Goal: Information Seeking & Learning: Learn about a topic

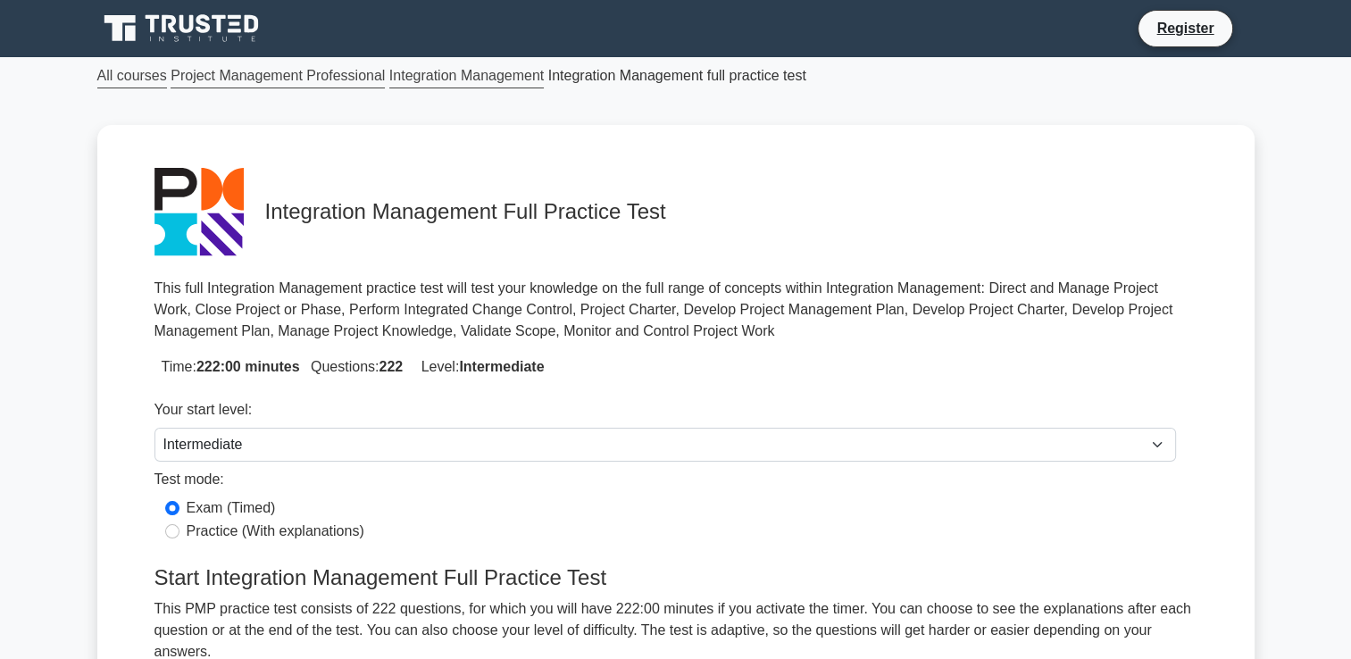
scroll to position [341, 0]
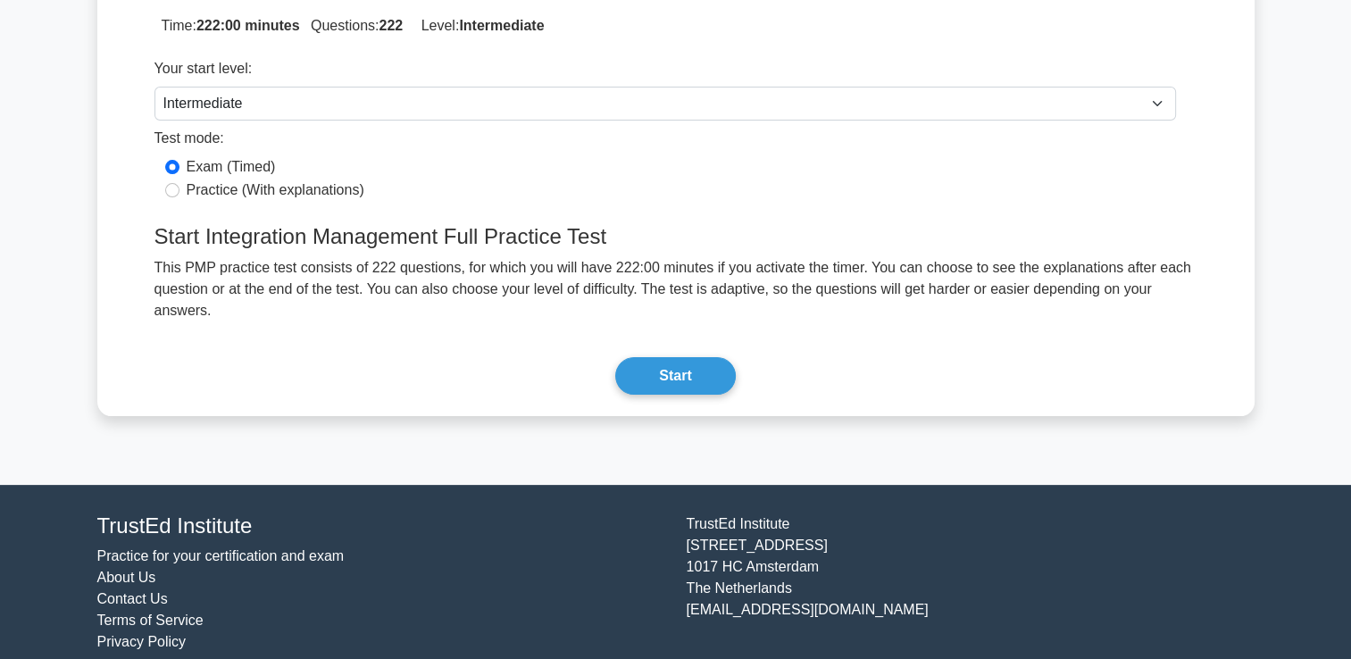
click at [297, 189] on label "Practice (With explanations)" at bounding box center [276, 190] width 178 height 21
click at [180, 189] on input "Practice (With explanations)" at bounding box center [172, 190] width 14 height 14
radio input "true"
click at [693, 357] on button "Start" at bounding box center [675, 376] width 120 height 38
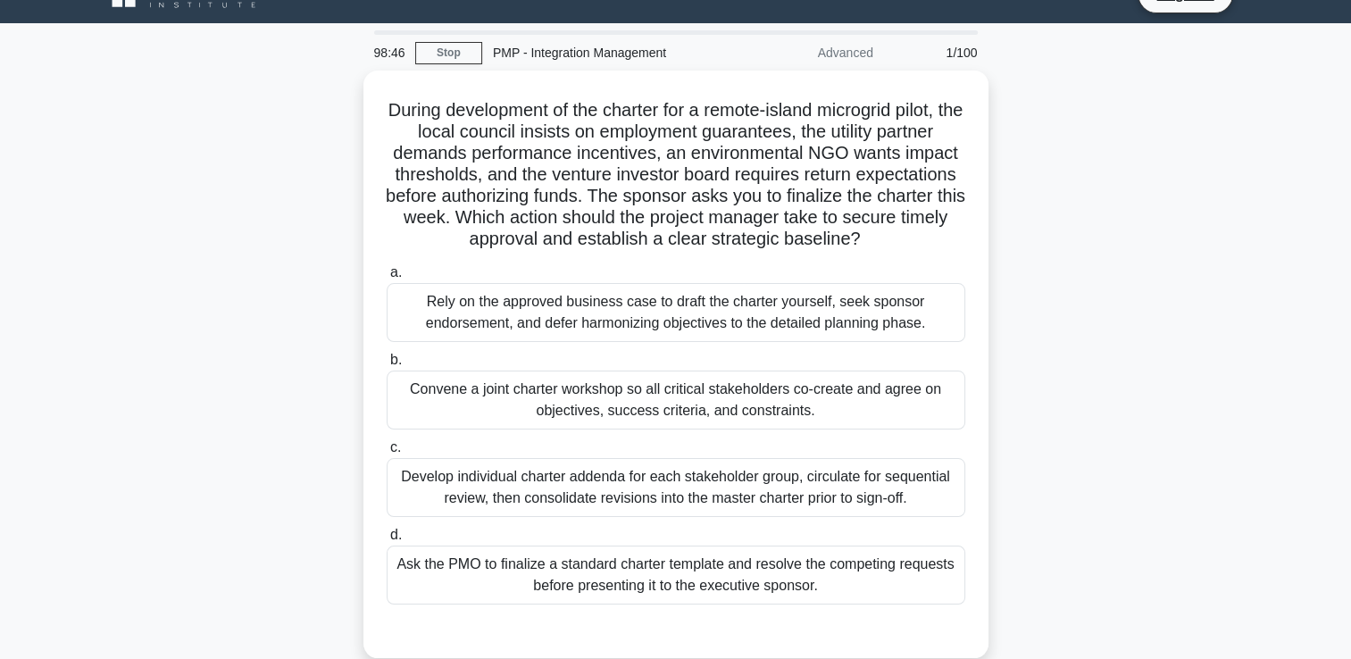
scroll to position [39, 0]
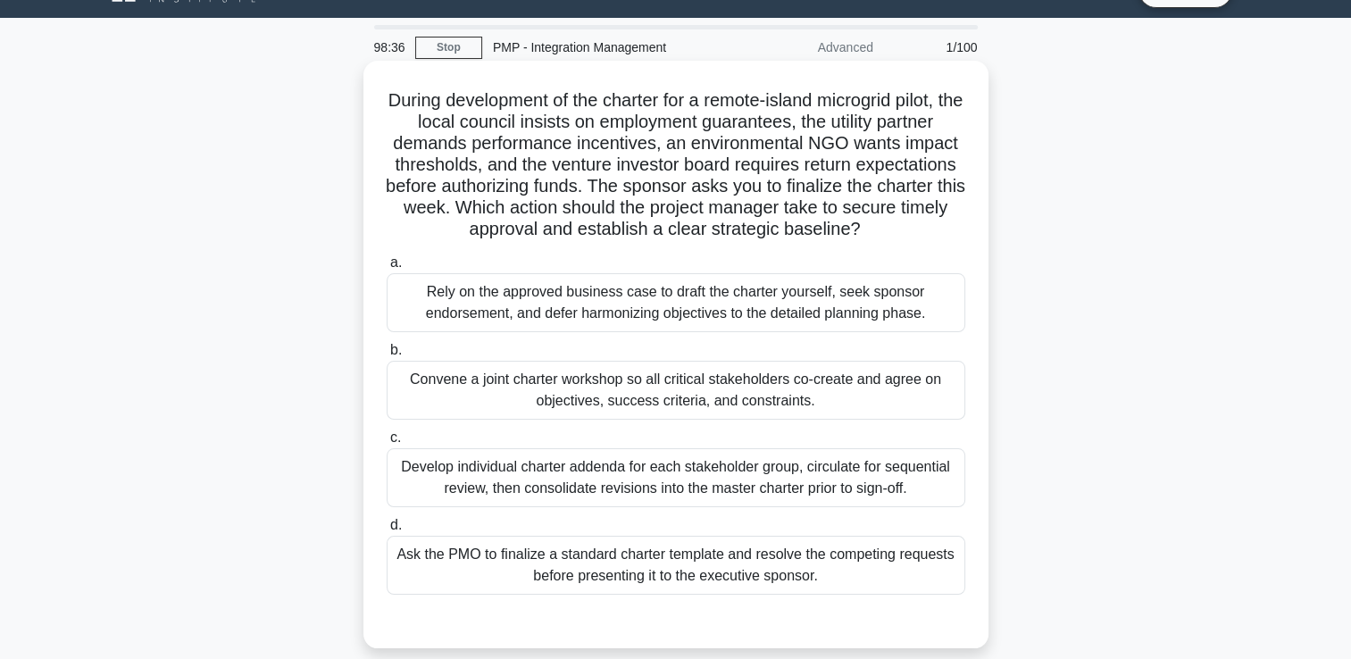
click at [765, 392] on div "Convene a joint charter workshop so all critical stakeholders co-create and agr…" at bounding box center [676, 390] width 579 height 59
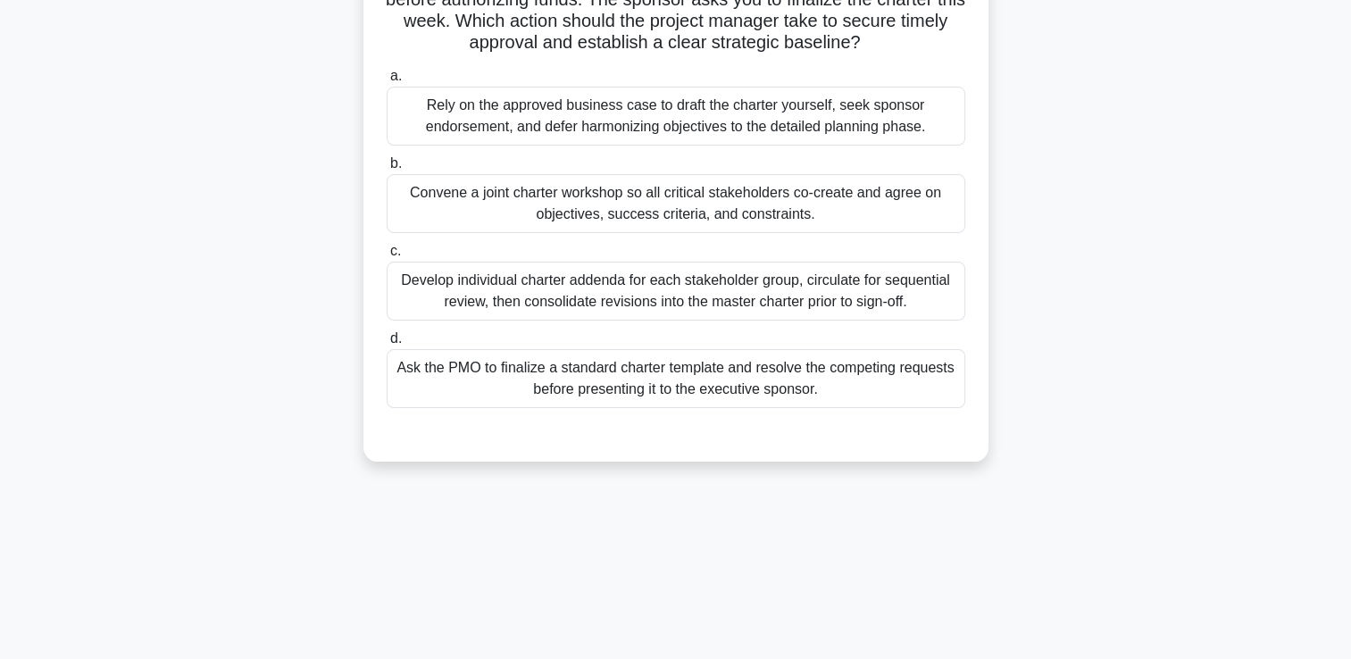
scroll to position [229, 0]
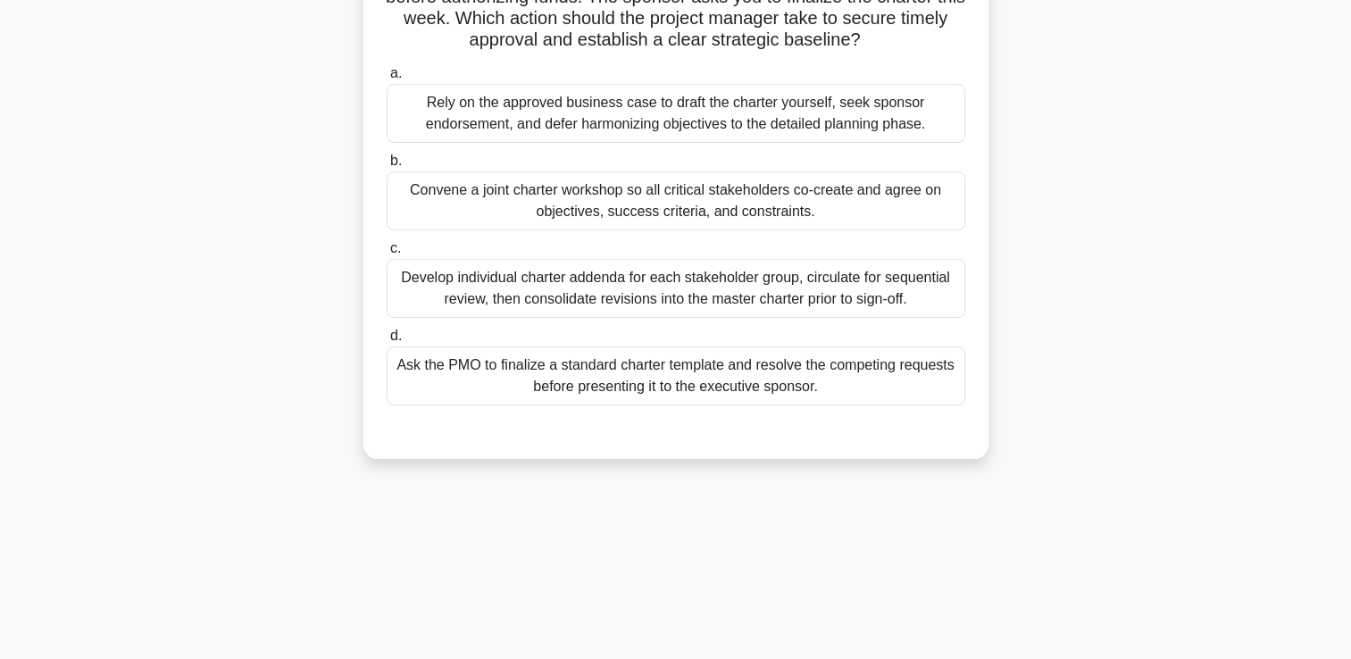
click at [420, 189] on div "Convene a joint charter workshop so all critical stakeholders co-create and agr…" at bounding box center [676, 200] width 579 height 59
click at [387, 167] on input "b. Convene a joint charter workshop so all critical stakeholders co-create and …" at bounding box center [387, 161] width 0 height 12
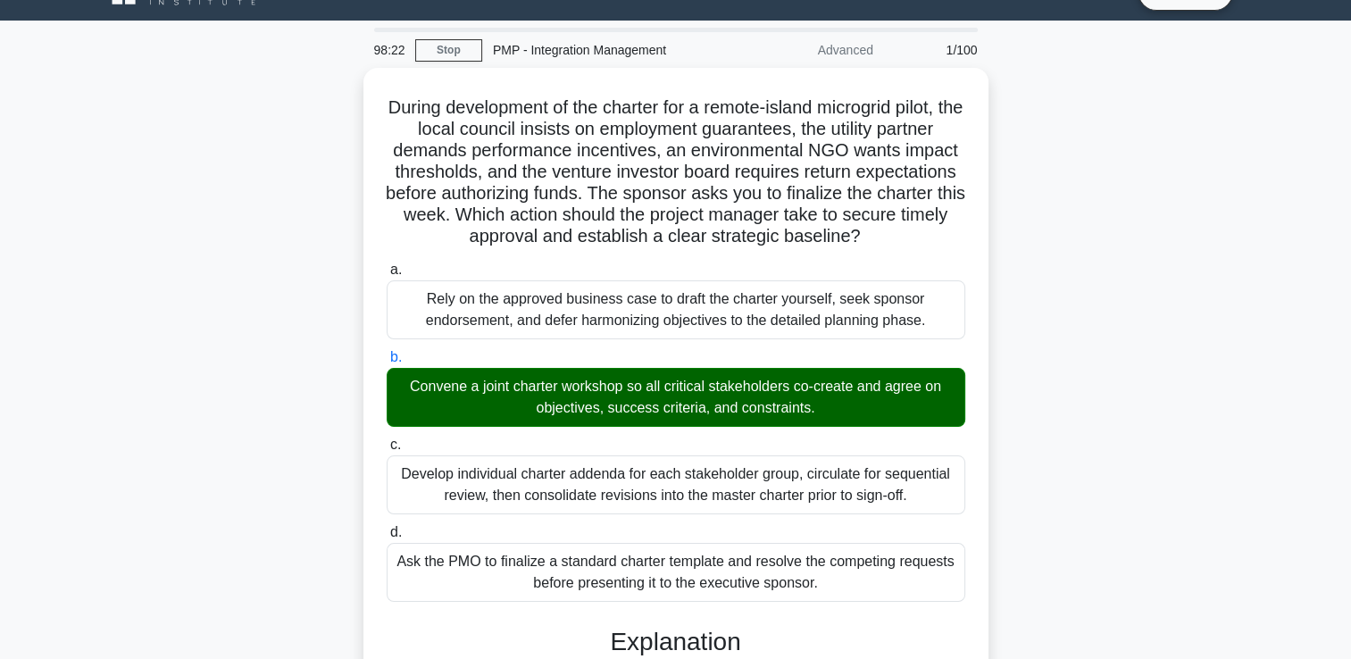
scroll to position [0, 0]
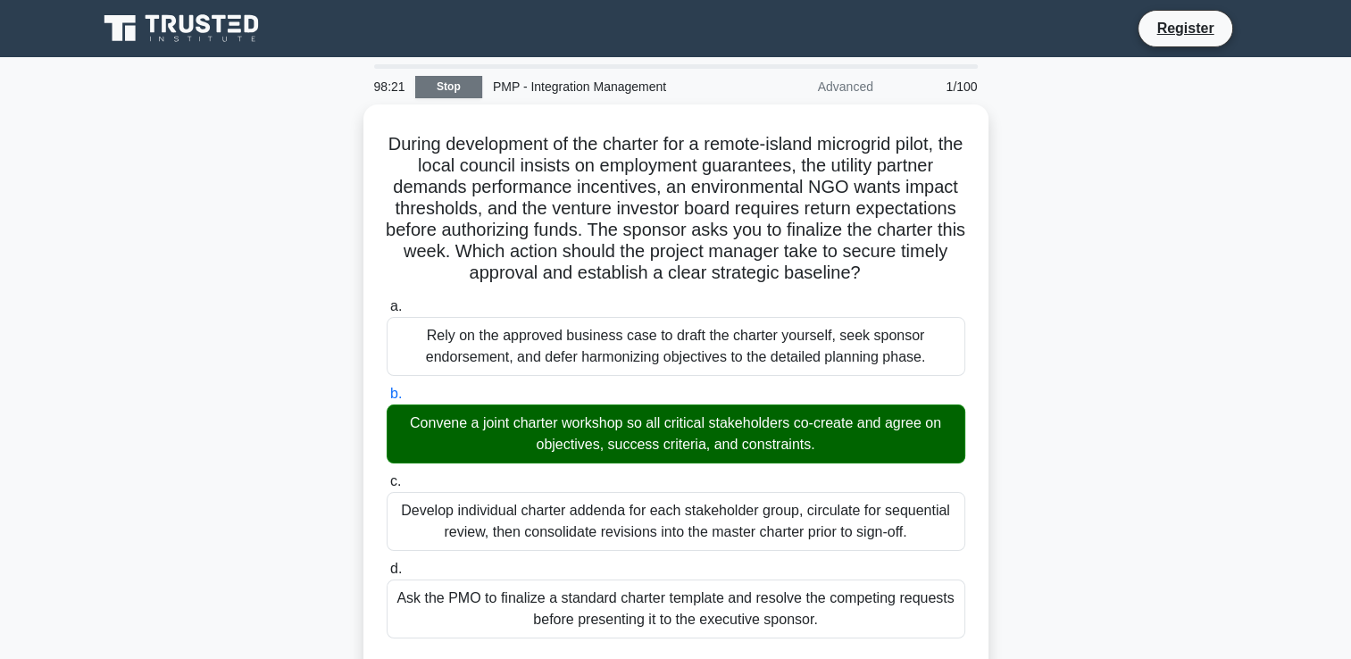
click at [467, 87] on link "Stop" at bounding box center [448, 87] width 67 height 22
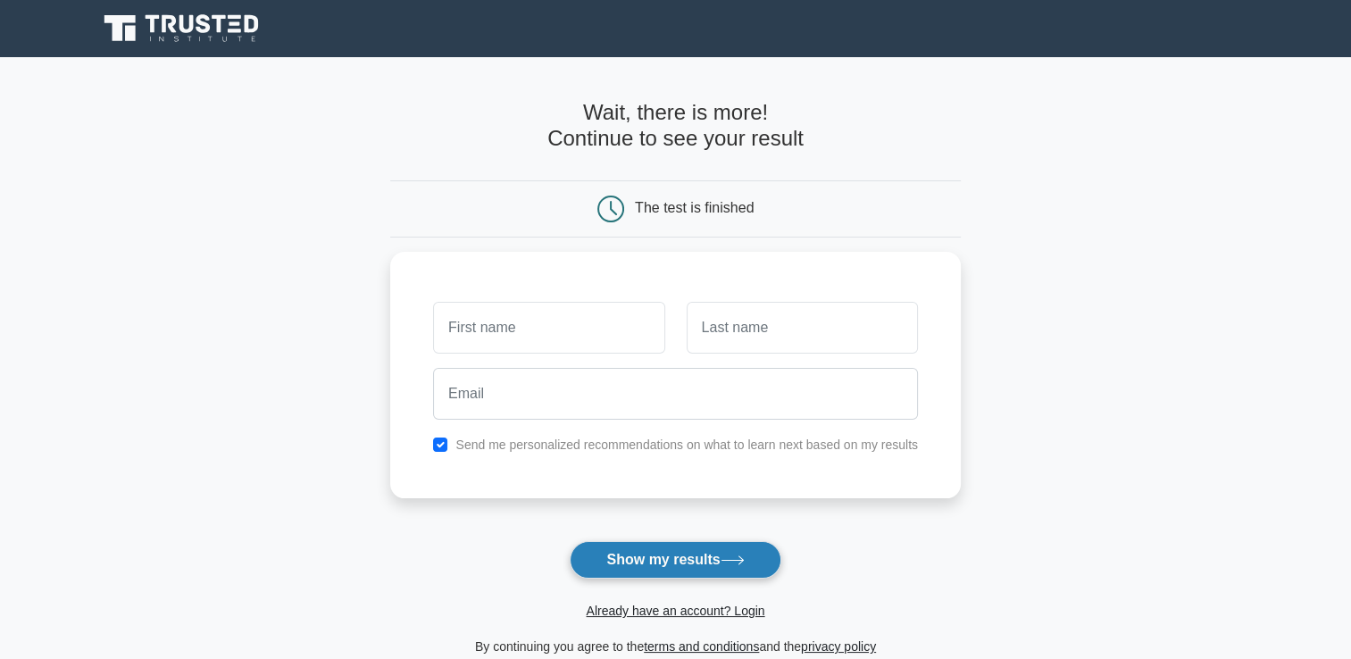
click at [704, 558] on button "Show my results" at bounding box center [675, 560] width 211 height 38
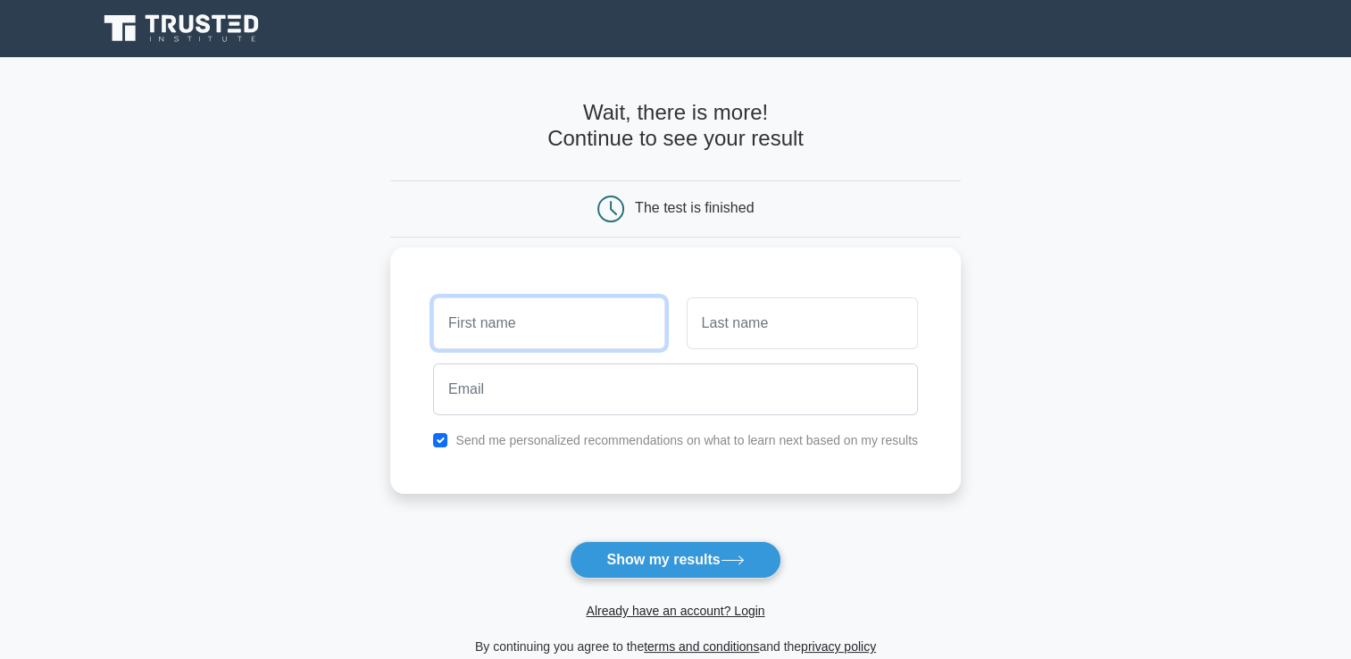
click at [567, 320] on input "text" at bounding box center [548, 323] width 231 height 52
type input "Aymen"
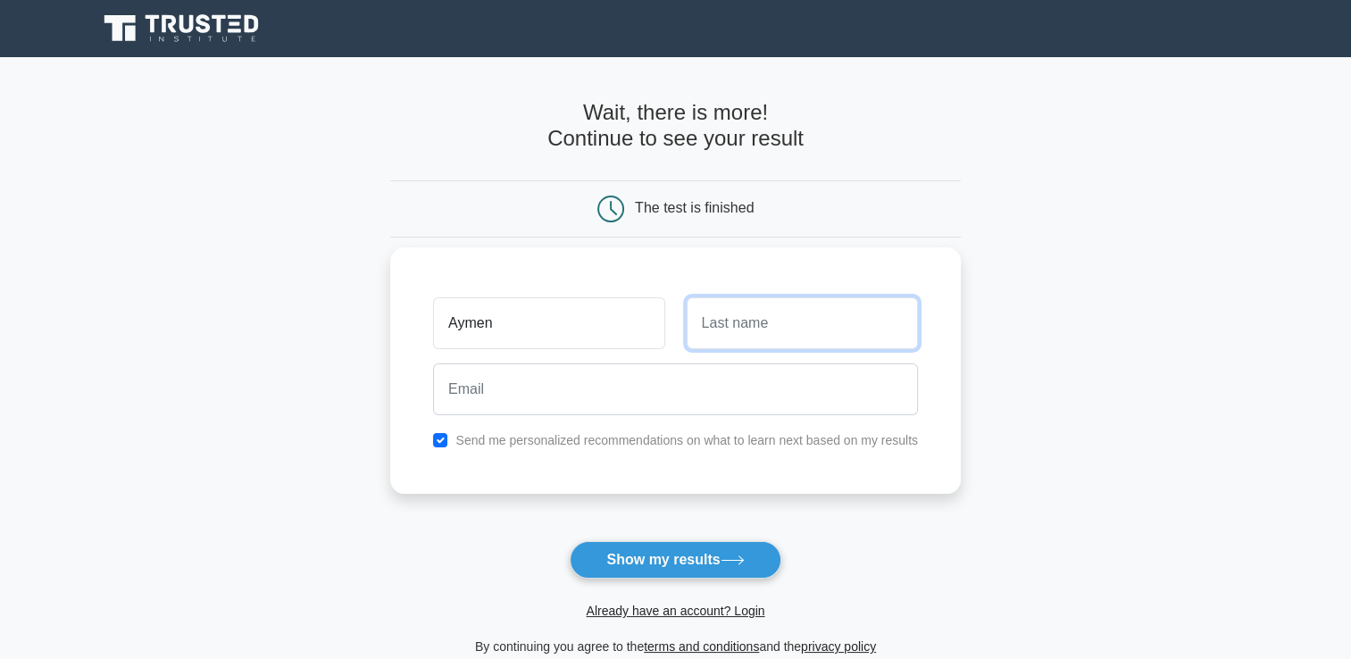
click at [791, 332] on input "text" at bounding box center [802, 323] width 231 height 52
type input "Rakrouki"
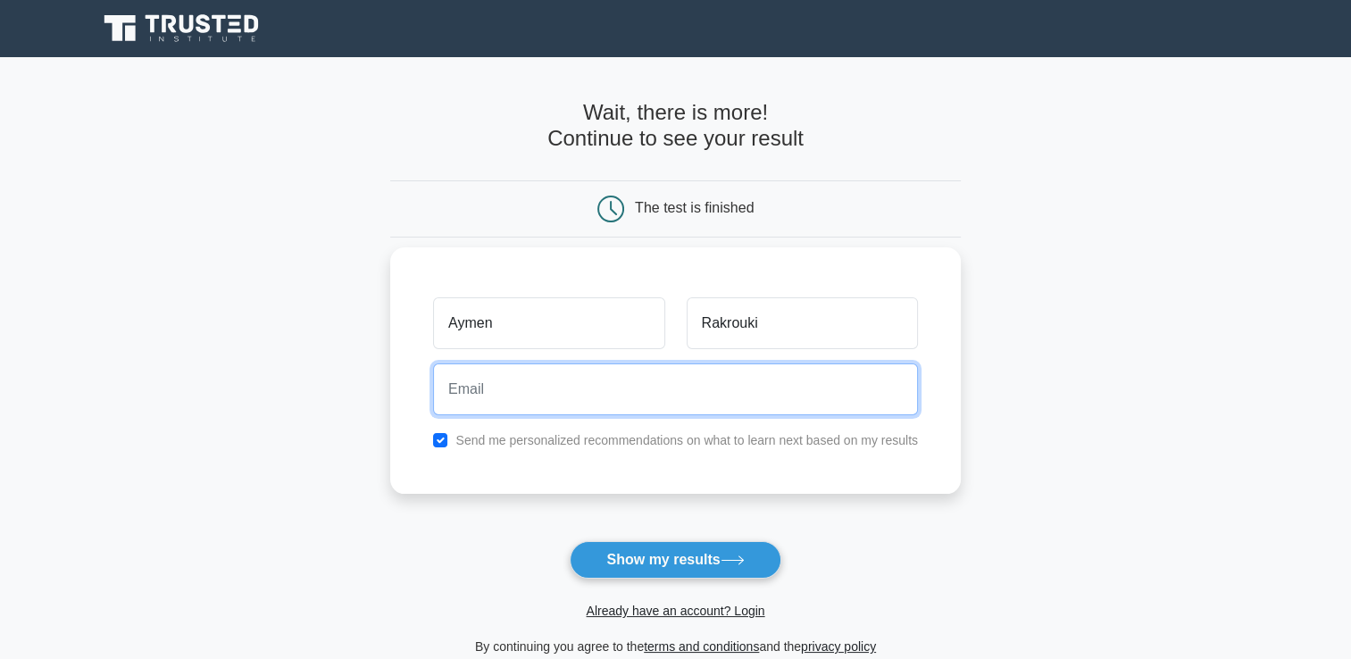
click at [737, 395] on input "email" at bounding box center [675, 390] width 485 height 52
type input "rakroukki.aymen@gmail.com"
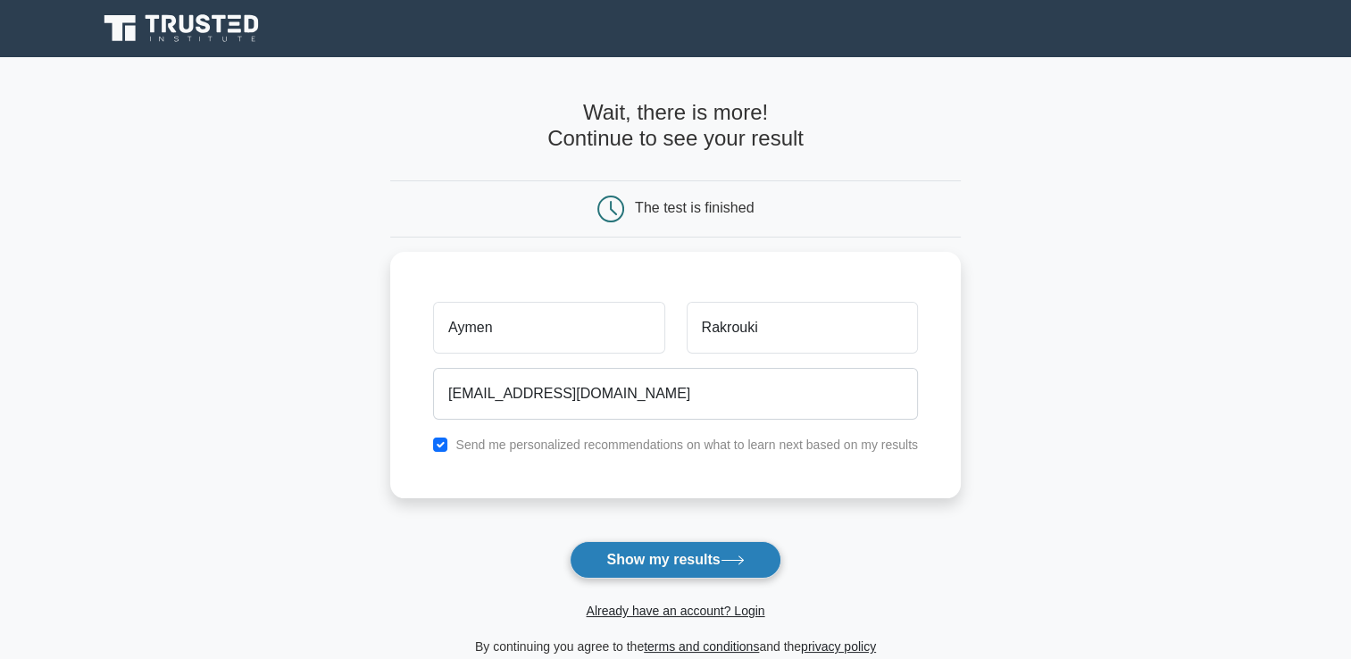
click at [719, 565] on button "Show my results" at bounding box center [675, 560] width 211 height 38
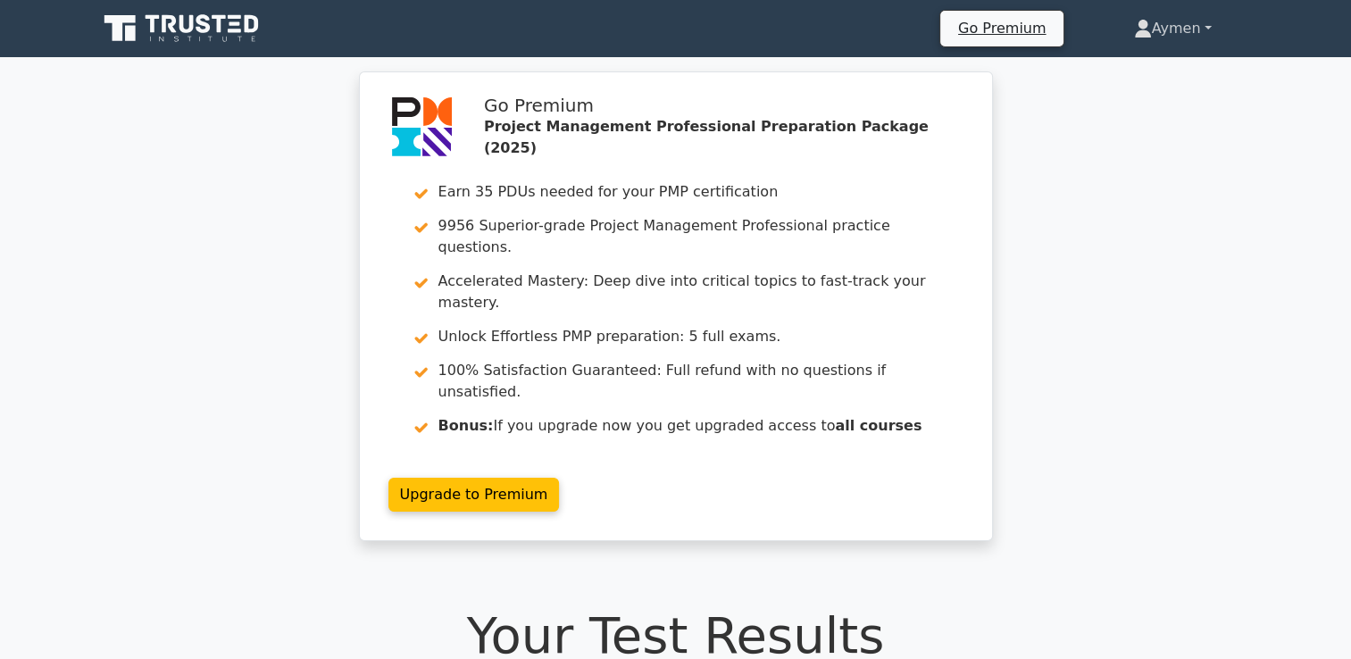
click at [1204, 25] on link "Aymen" at bounding box center [1173, 29] width 163 height 36
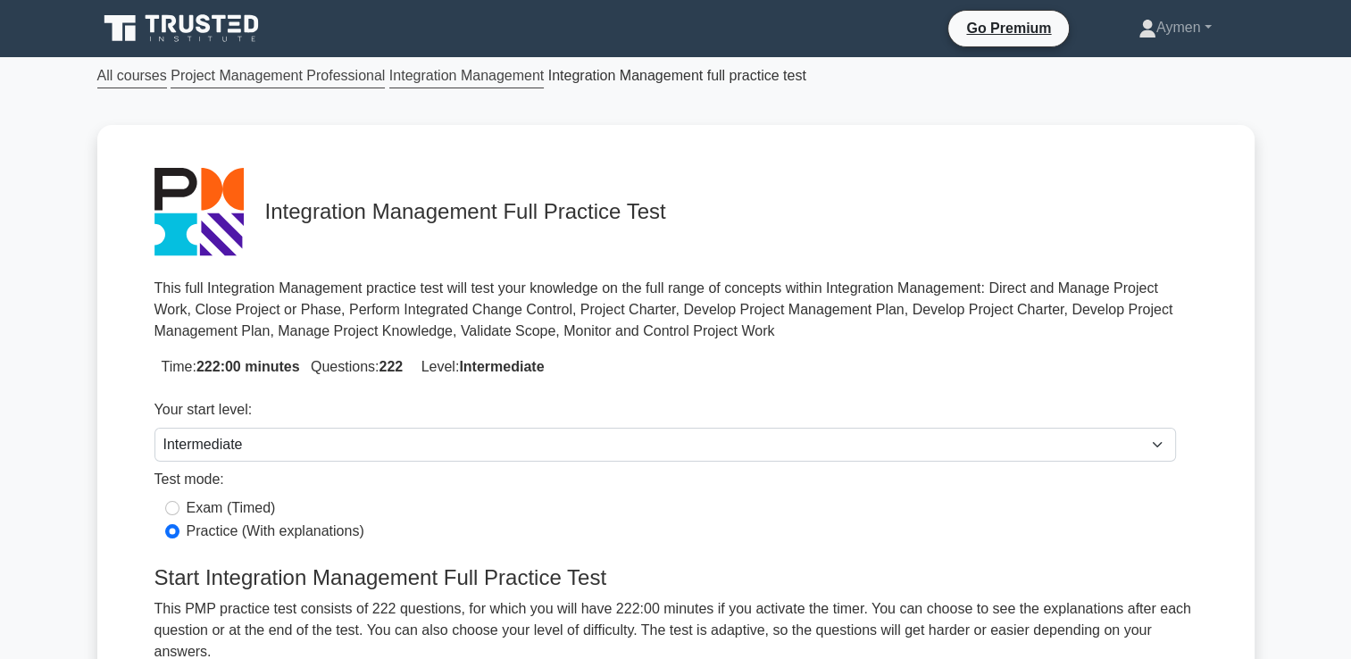
scroll to position [341, 0]
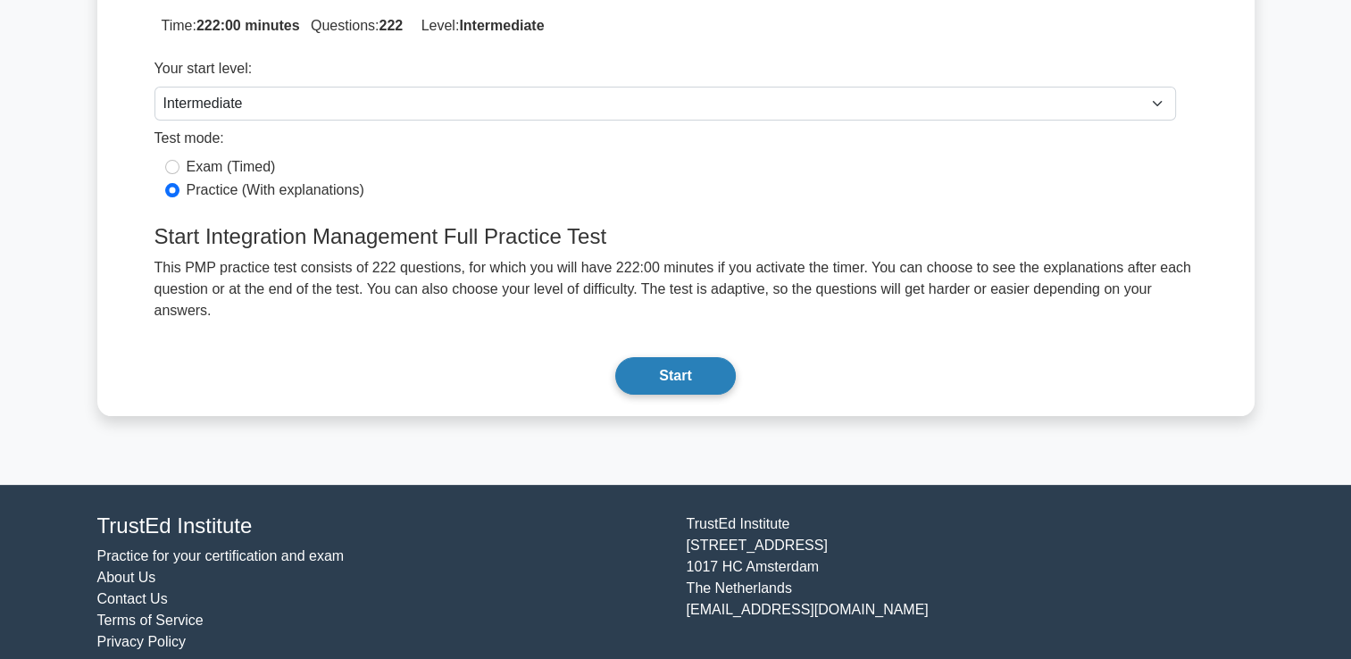
click at [702, 357] on button "Start" at bounding box center [675, 376] width 120 height 38
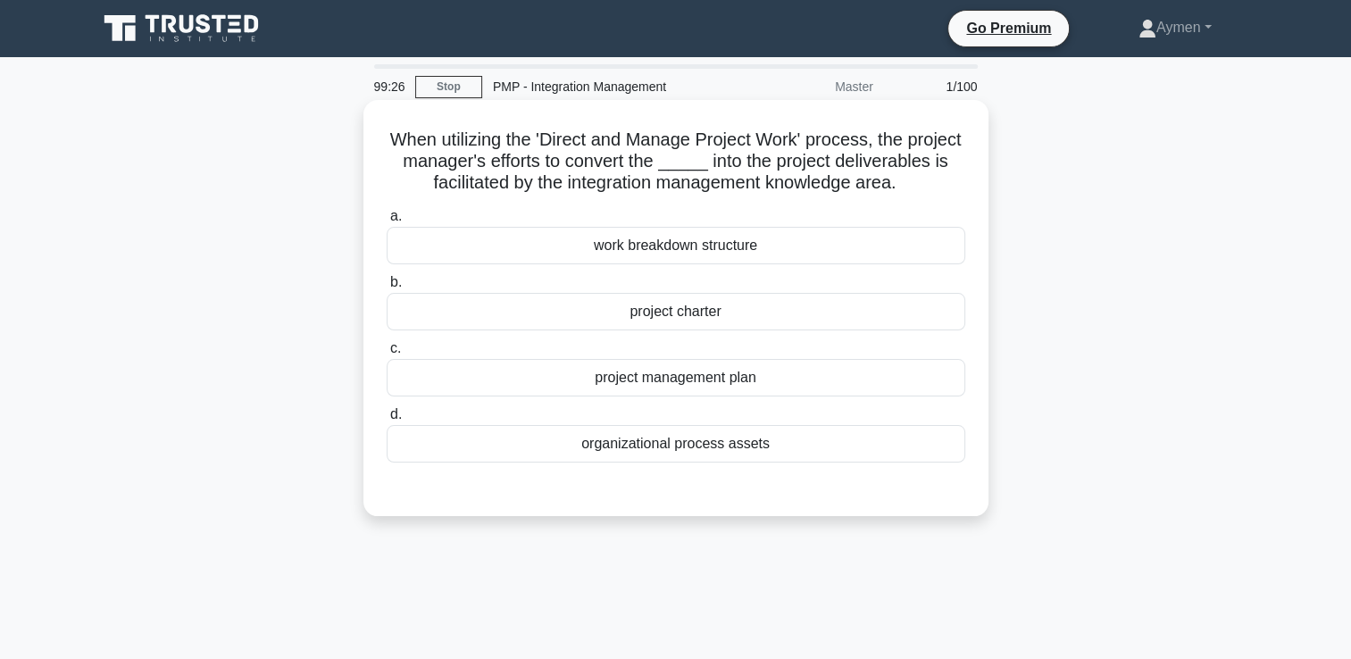
click at [764, 330] on div "project charter" at bounding box center [676, 312] width 579 height 38
click at [387, 289] on input "b. project charter" at bounding box center [387, 283] width 0 height 12
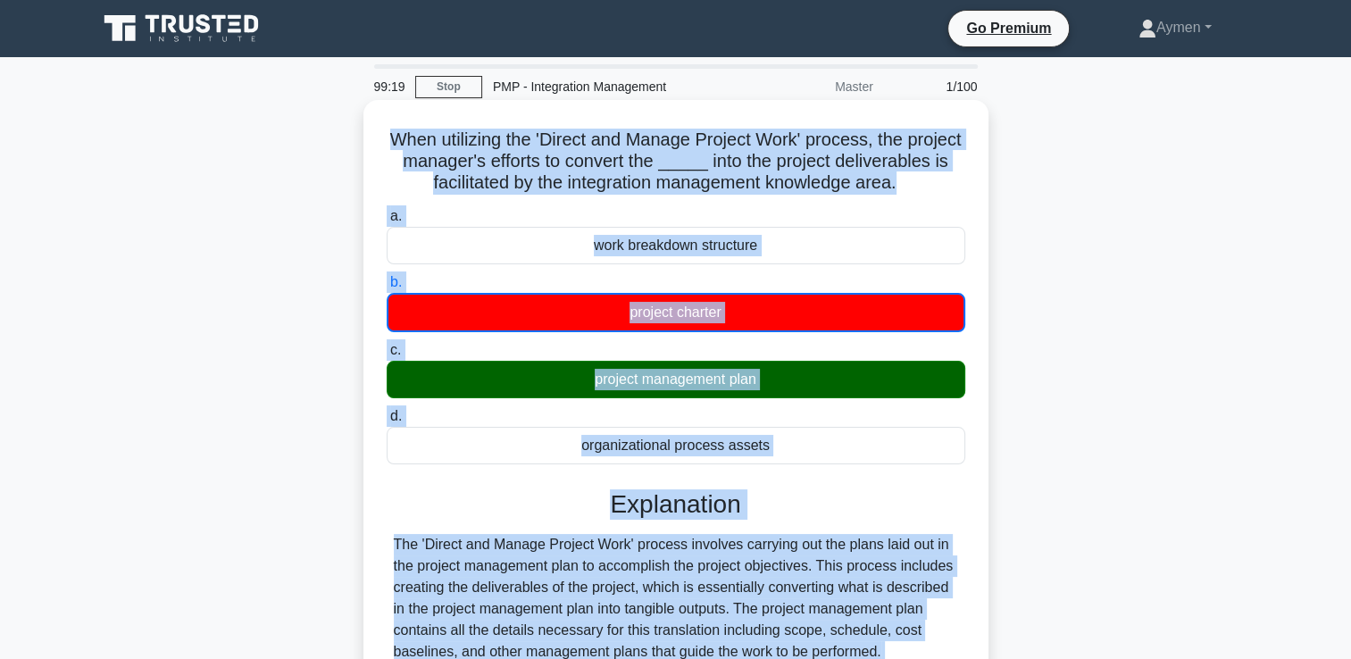
drag, startPoint x: 903, startPoint y: 495, endPoint x: 364, endPoint y: 130, distance: 651.1
click at [364, 130] on div "When utilizing the 'Direct and Manage Project Work' process, the project manage…" at bounding box center [676, 552] width 625 height 905
copy div "When utilizing the 'Direct and Manage Project Work' process, the project manage…"
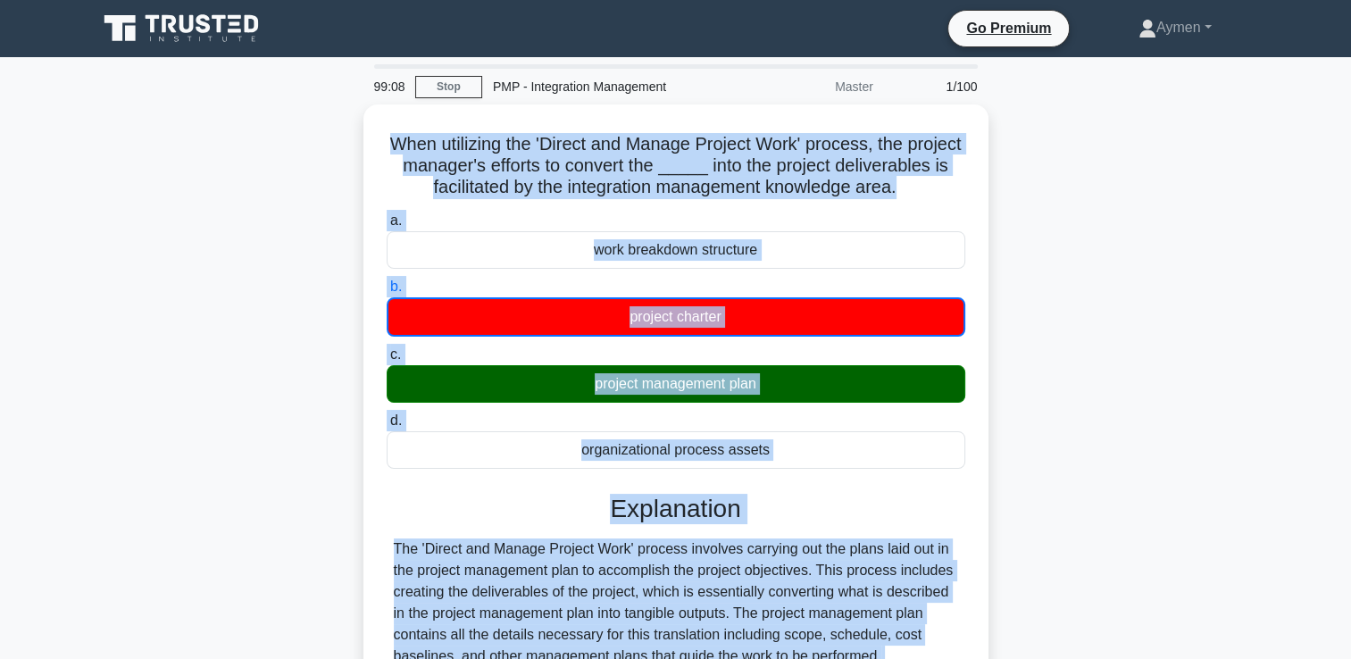
click at [1085, 380] on div "When utilizing the 'Direct and Manage Project Work' process, the project manage…" at bounding box center [676, 568] width 1179 height 926
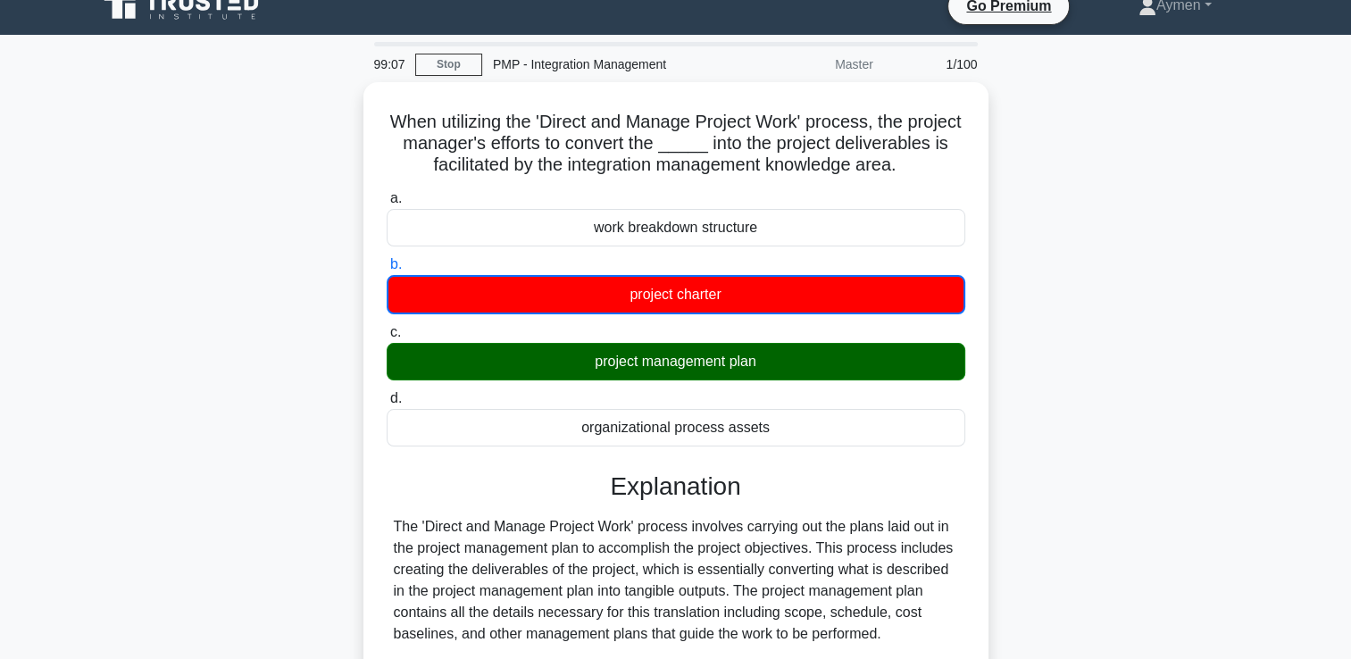
scroll to position [399, 0]
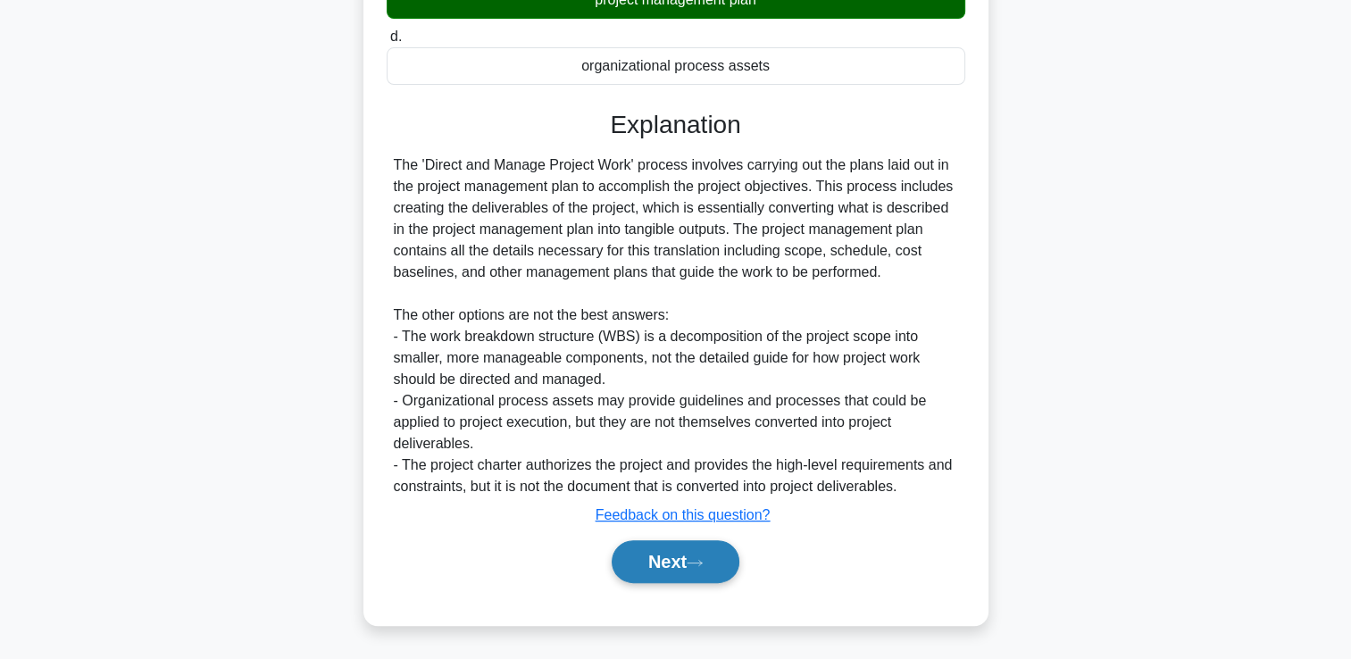
click at [680, 557] on button "Next" at bounding box center [676, 561] width 128 height 43
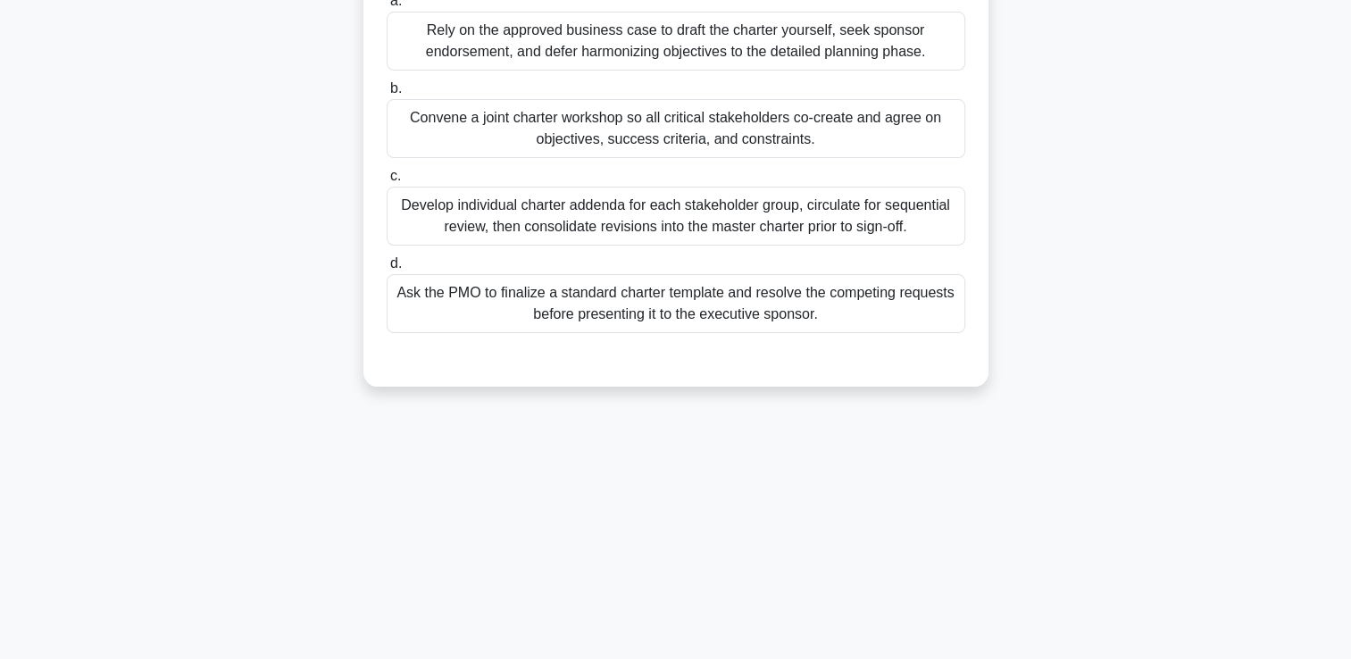
scroll to position [0, 0]
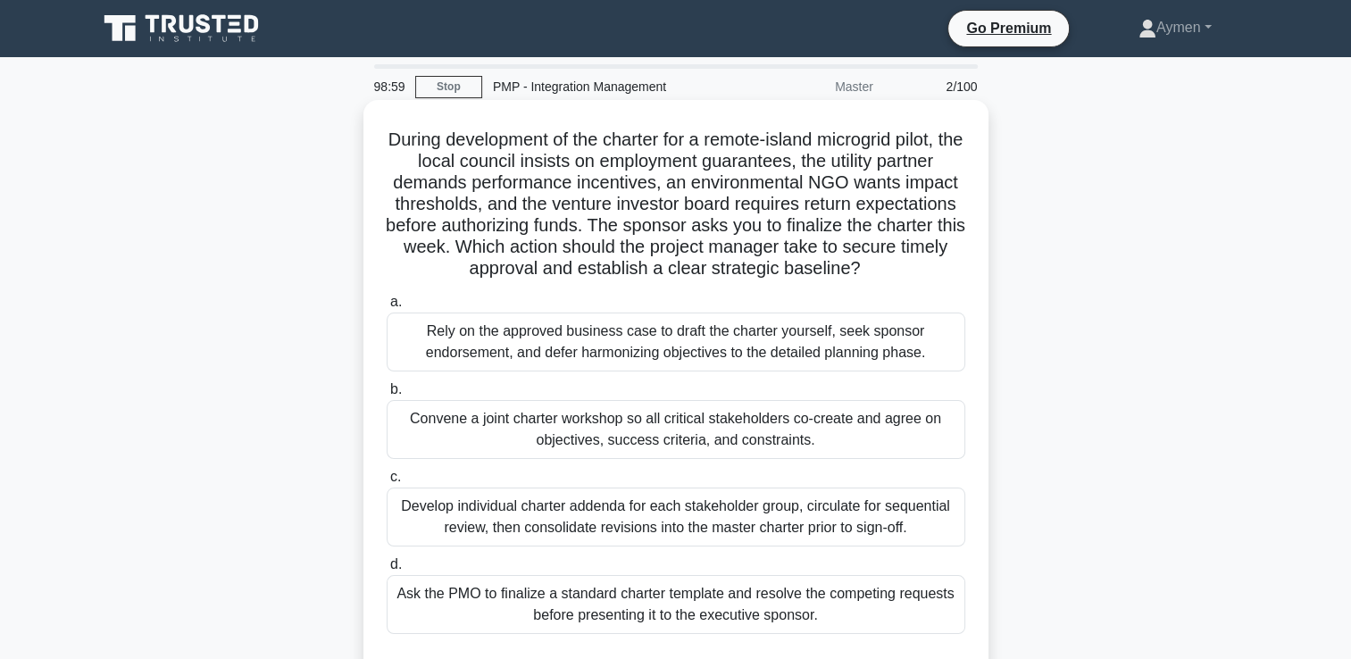
click at [699, 431] on div "Convene a joint charter workshop so all critical stakeholders co-create and agr…" at bounding box center [676, 429] width 579 height 59
click at [387, 396] on input "b. Convene a joint charter workshop so all critical stakeholders co-create and …" at bounding box center [387, 390] width 0 height 12
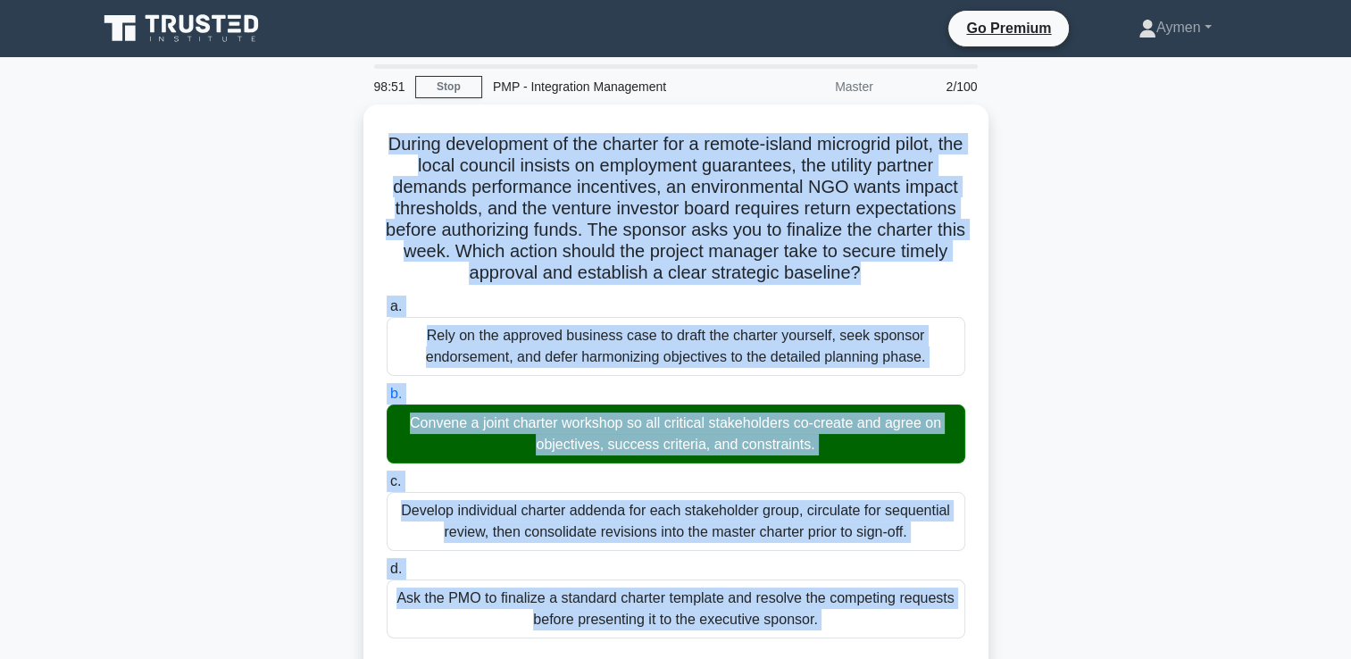
drag, startPoint x: 473, startPoint y: 532, endPoint x: 297, endPoint y: 152, distance: 419.2
click at [297, 152] on div "During development of the charter for a remote-island microgrid pilot, the loca…" at bounding box center [676, 642] width 1179 height 1075
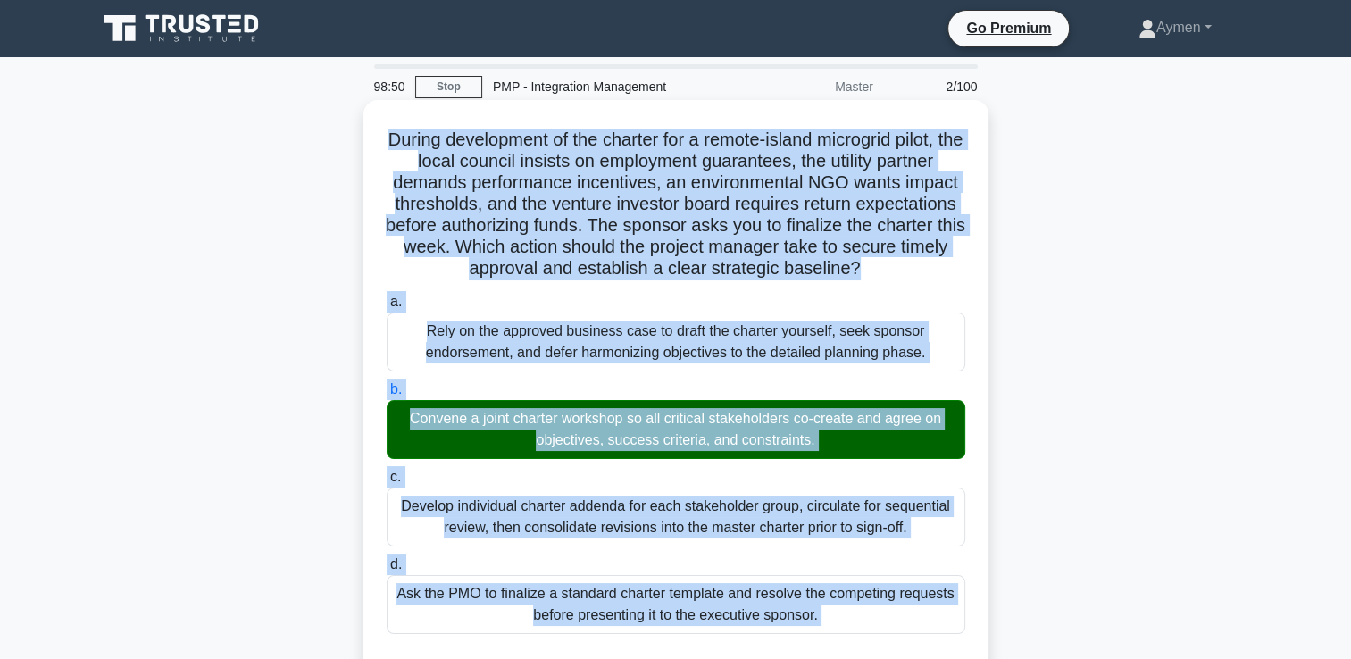
copy div "During development of the charter for a remote-island microgrid pilot, the loca…"
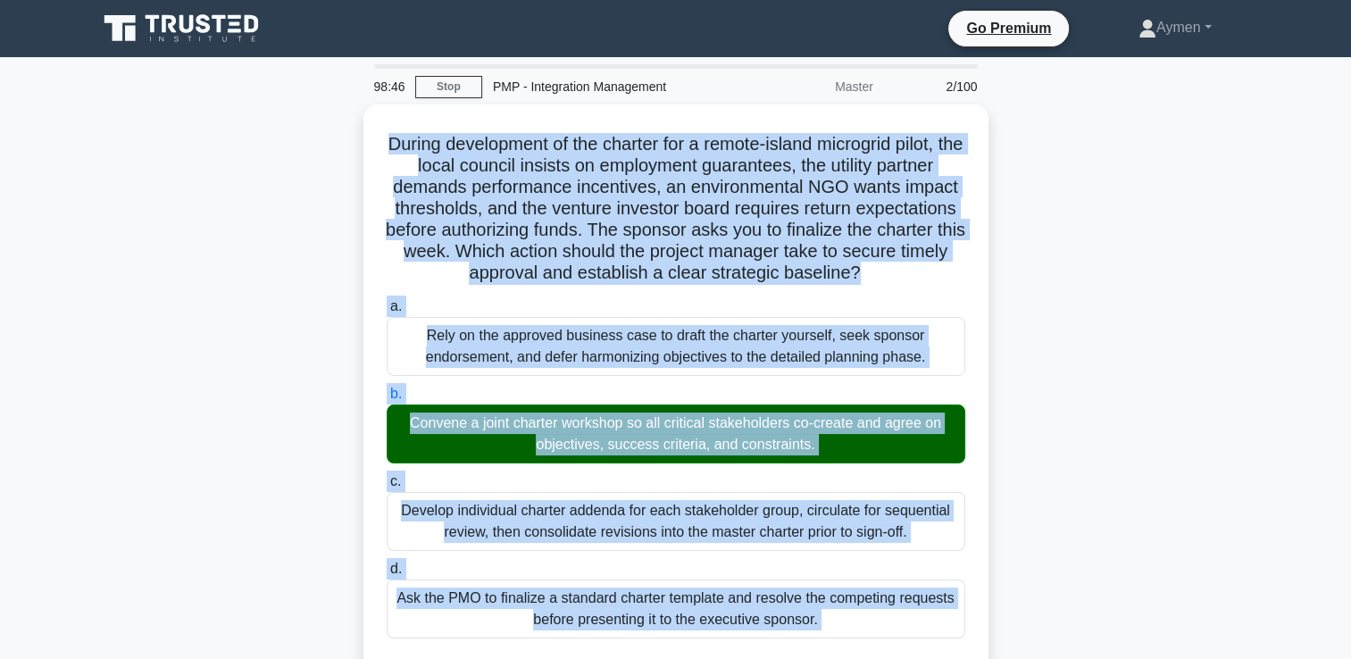
click at [1096, 474] on div "During development of the charter for a remote-island microgrid pilot, the loca…" at bounding box center [676, 642] width 1179 height 1075
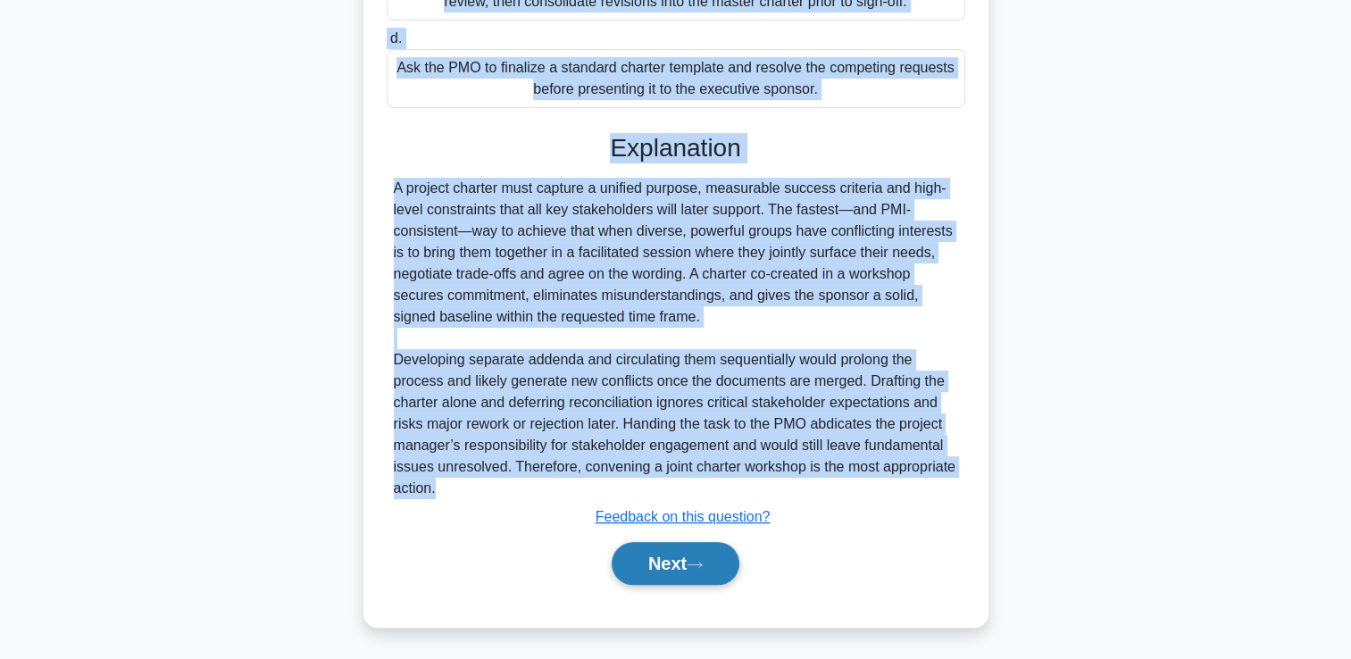
click at [685, 571] on button "Next" at bounding box center [676, 563] width 128 height 43
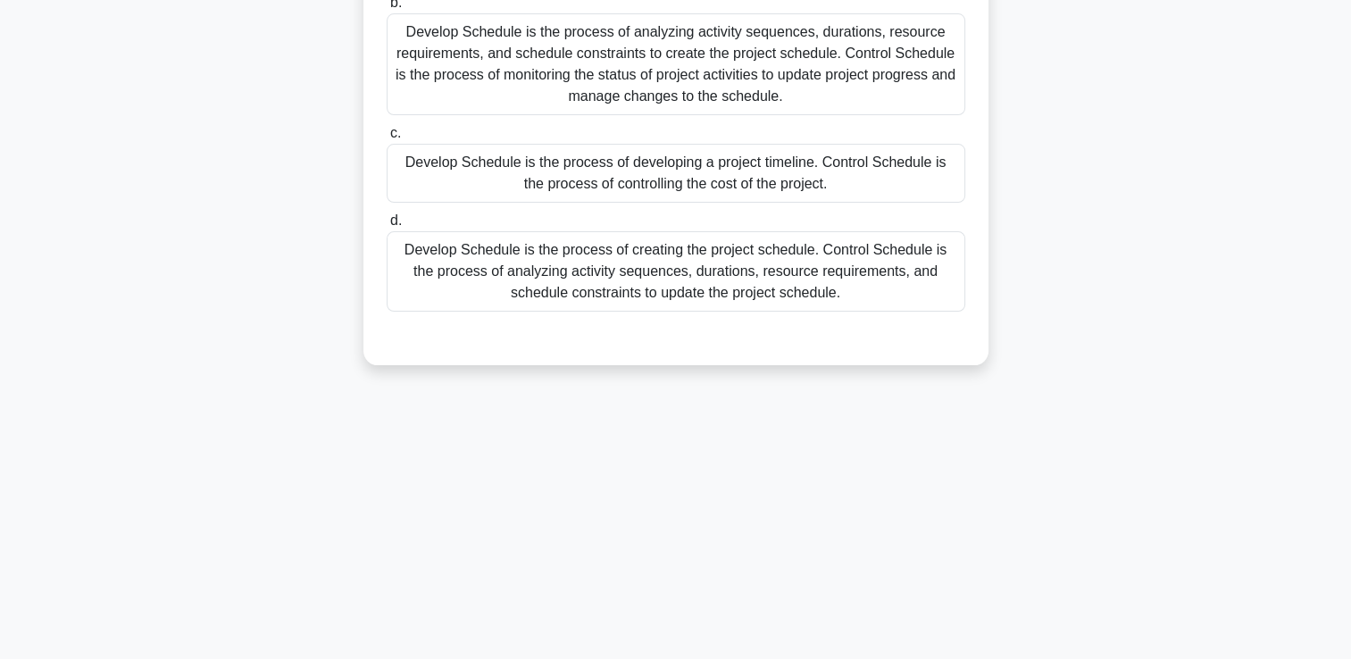
scroll to position [0, 0]
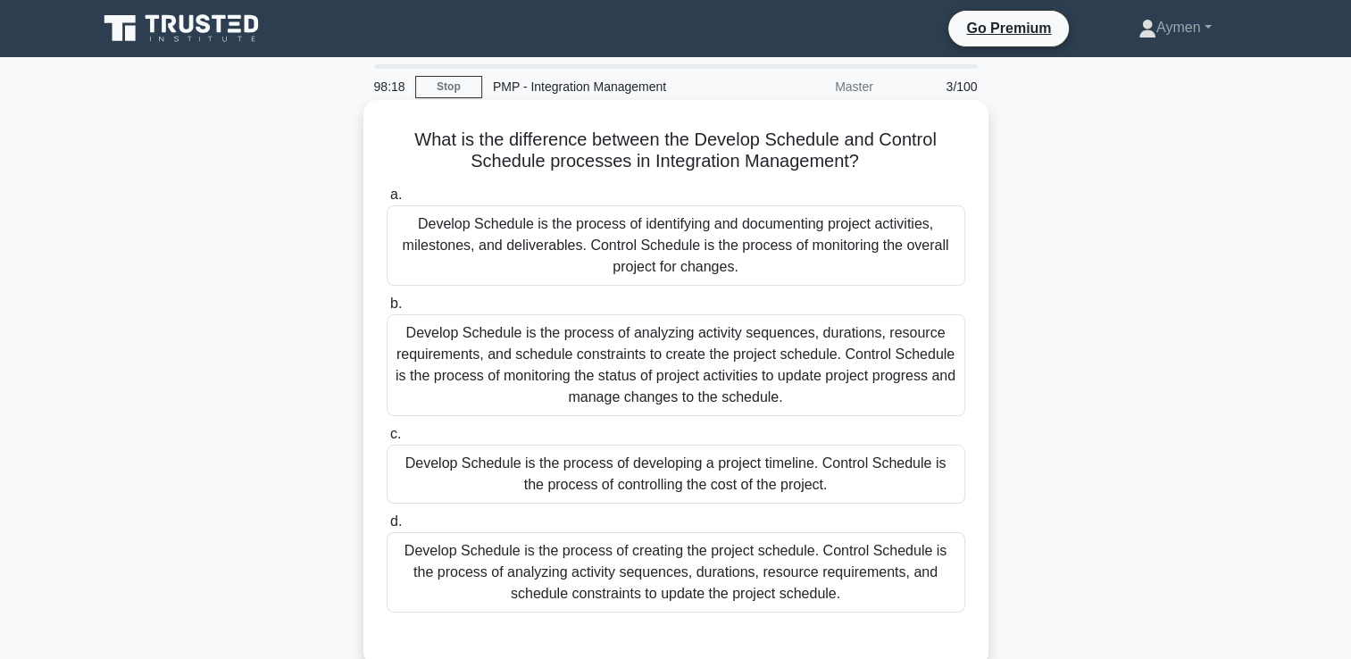
click at [801, 241] on div "Develop Schedule is the process of identifying and documenting project activiti…" at bounding box center [676, 245] width 579 height 80
click at [523, 355] on div "Develop Schedule is the process of analyzing activity sequences, durations, res…" at bounding box center [676, 365] width 579 height 102
click at [387, 310] on input "b. Develop Schedule is the process of analyzing activity sequences, durations, …" at bounding box center [387, 304] width 0 height 12
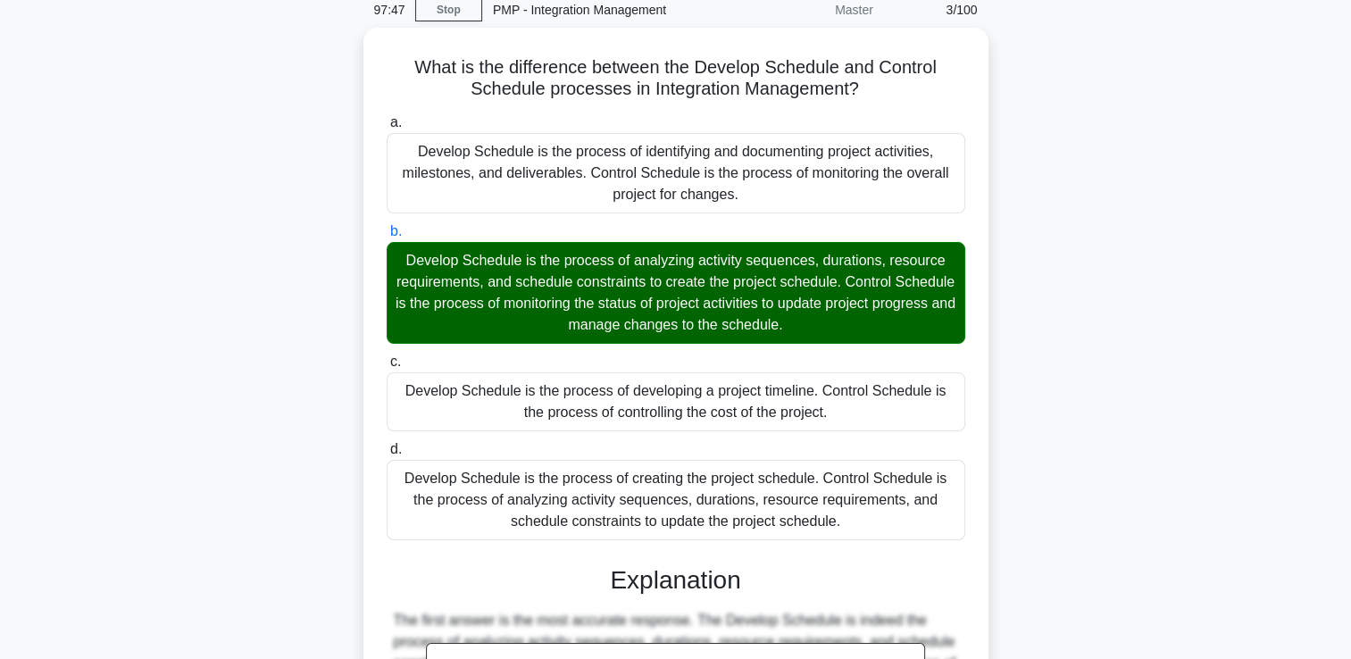
scroll to position [76, 0]
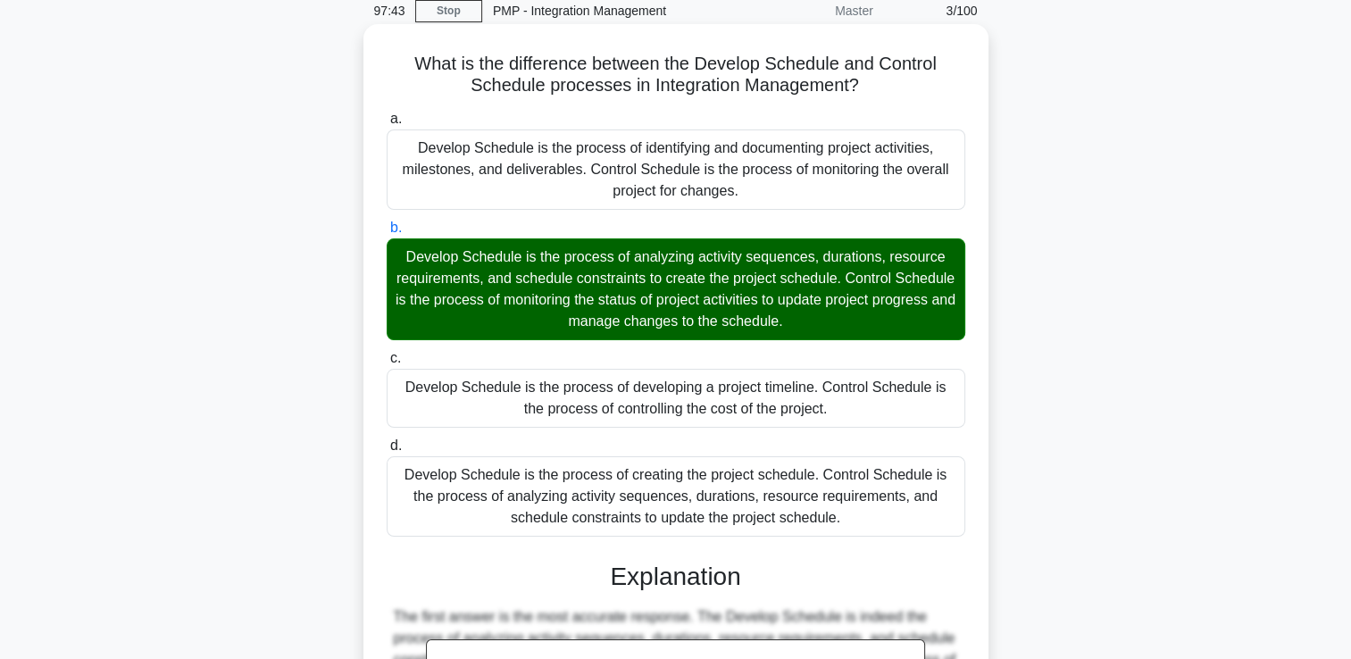
drag, startPoint x: 448, startPoint y: 79, endPoint x: 832, endPoint y: 533, distance: 594.6
click at [832, 533] on div "What is the difference between the Develop Schedule and Control Schedule proces…" at bounding box center [676, 486] width 611 height 910
copy div "What is the difference between the Develop Schedule and Control Schedule proces…"
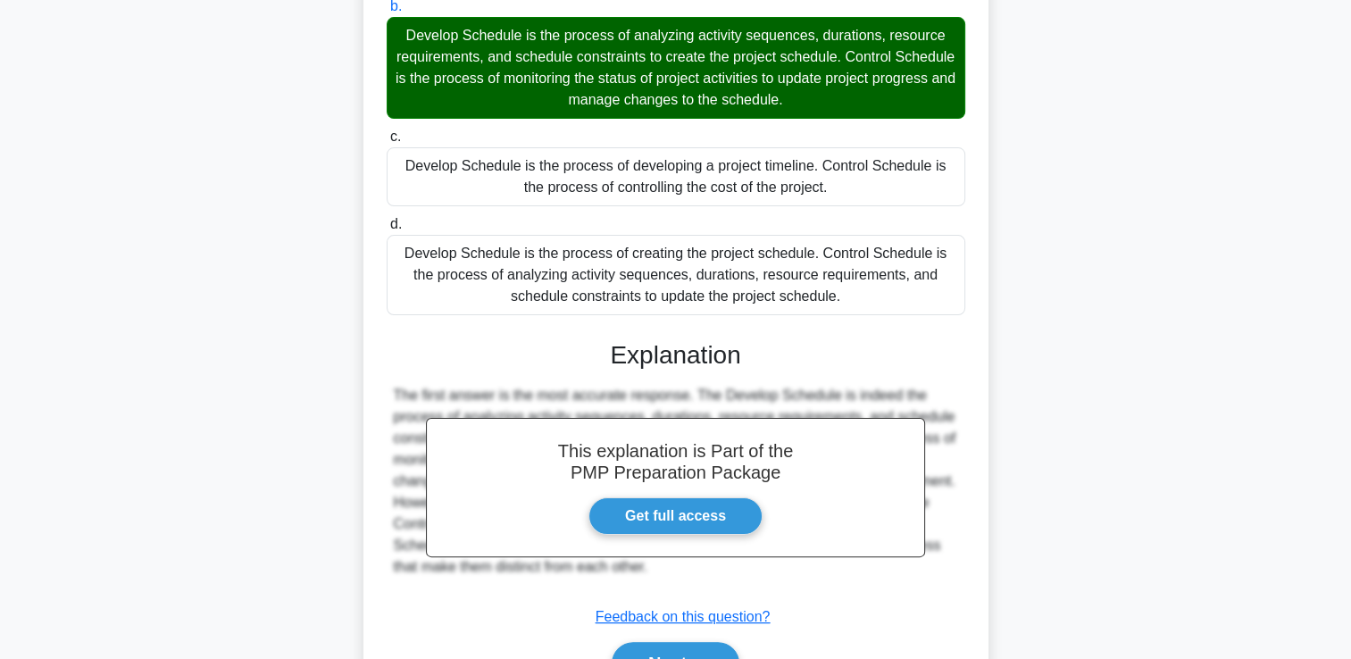
scroll to position [397, 0]
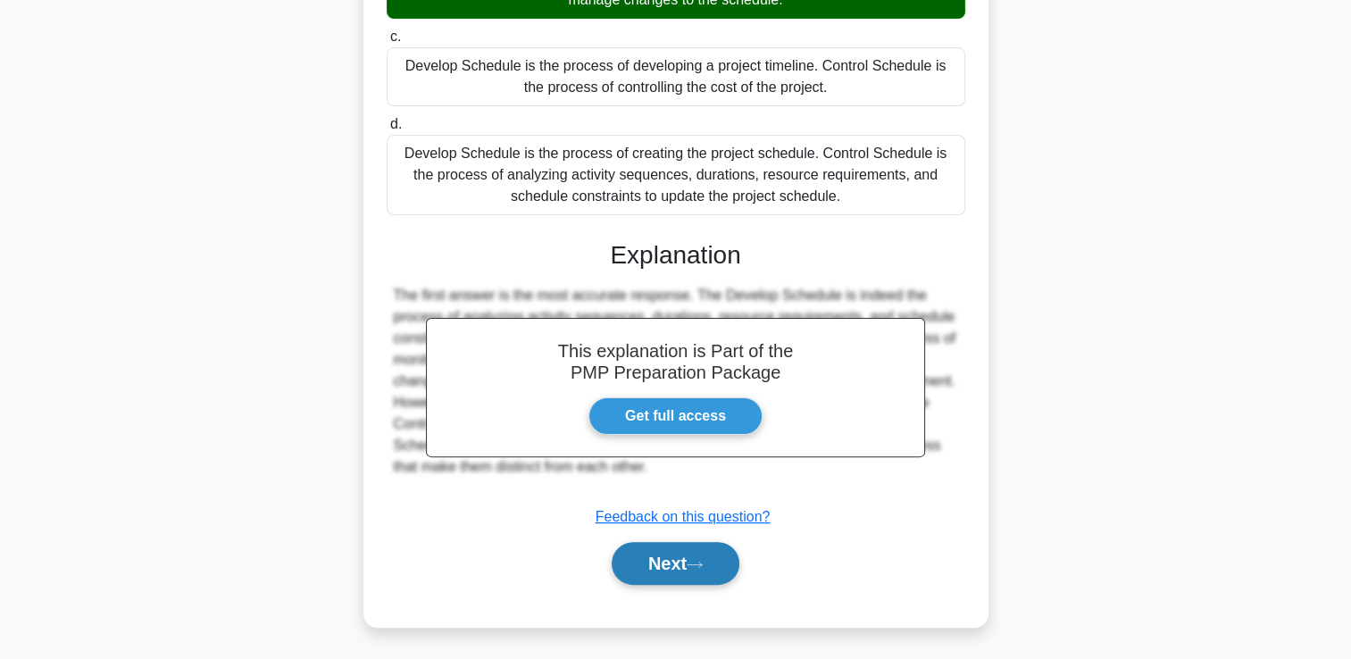
click at [687, 563] on button "Next" at bounding box center [676, 563] width 128 height 43
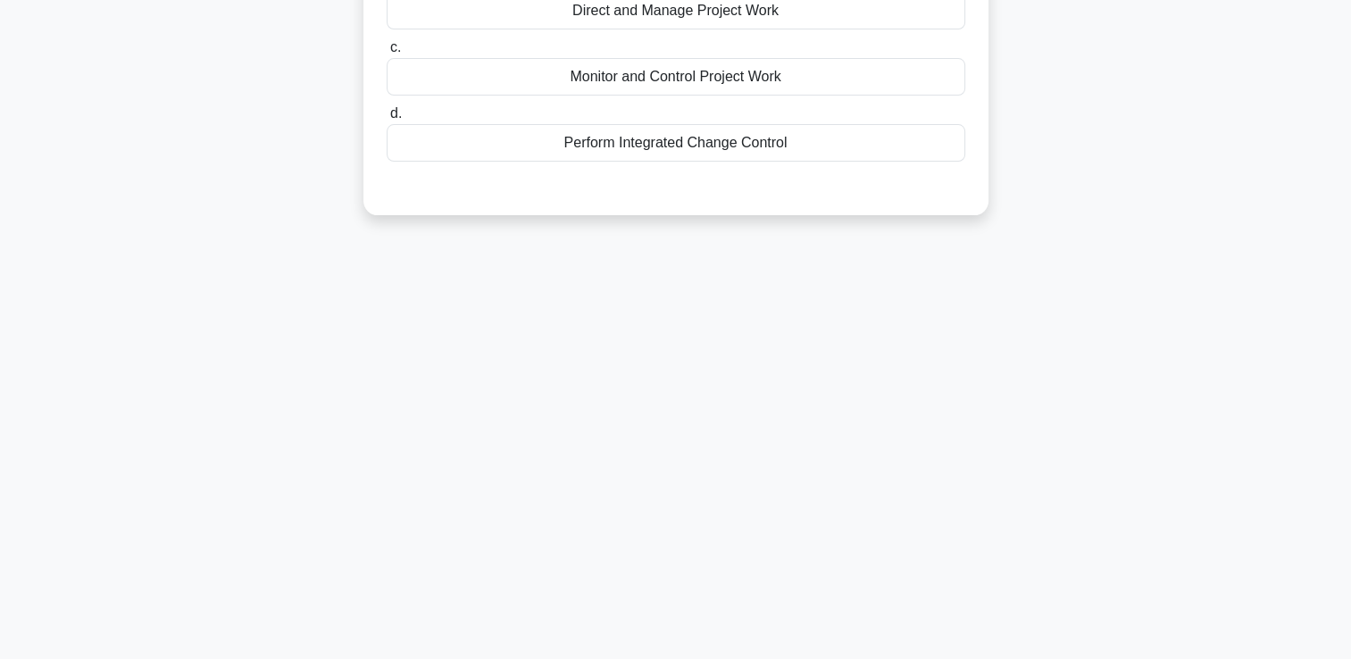
scroll to position [0, 0]
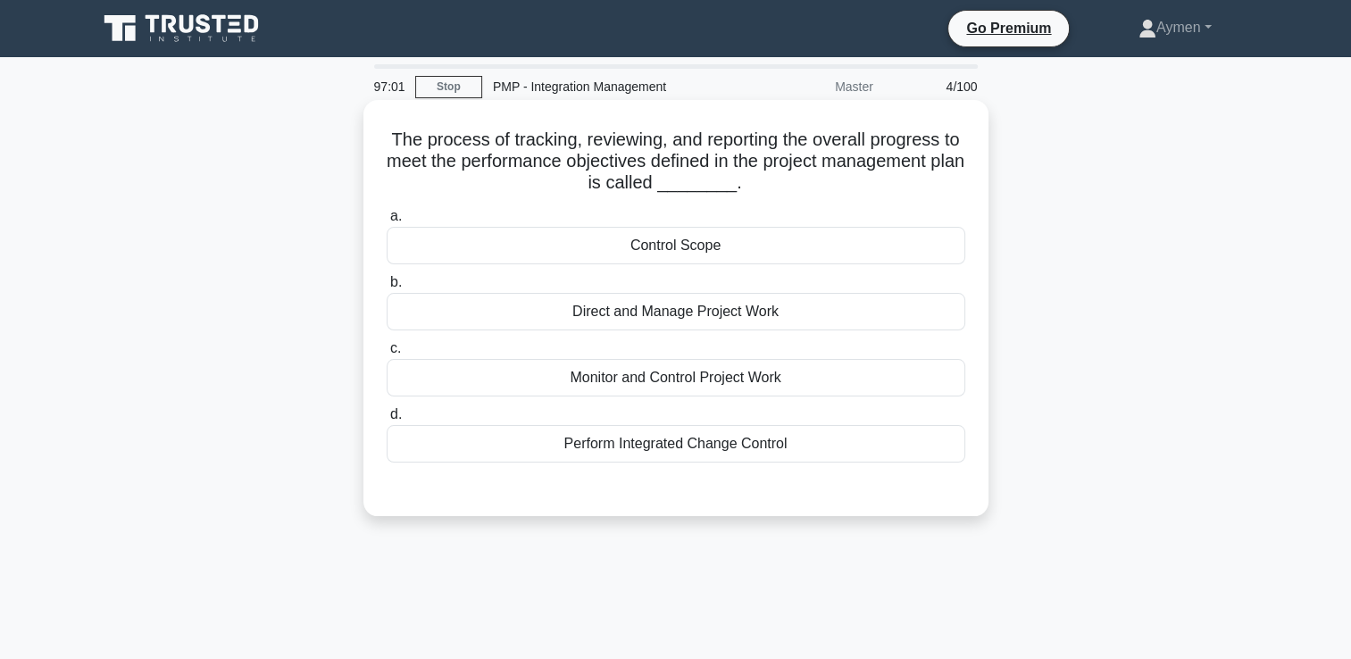
click at [754, 381] on div "Monitor and Control Project Work" at bounding box center [676, 378] width 579 height 38
click at [387, 355] on input "c. Monitor and Control Project Work" at bounding box center [387, 349] width 0 height 12
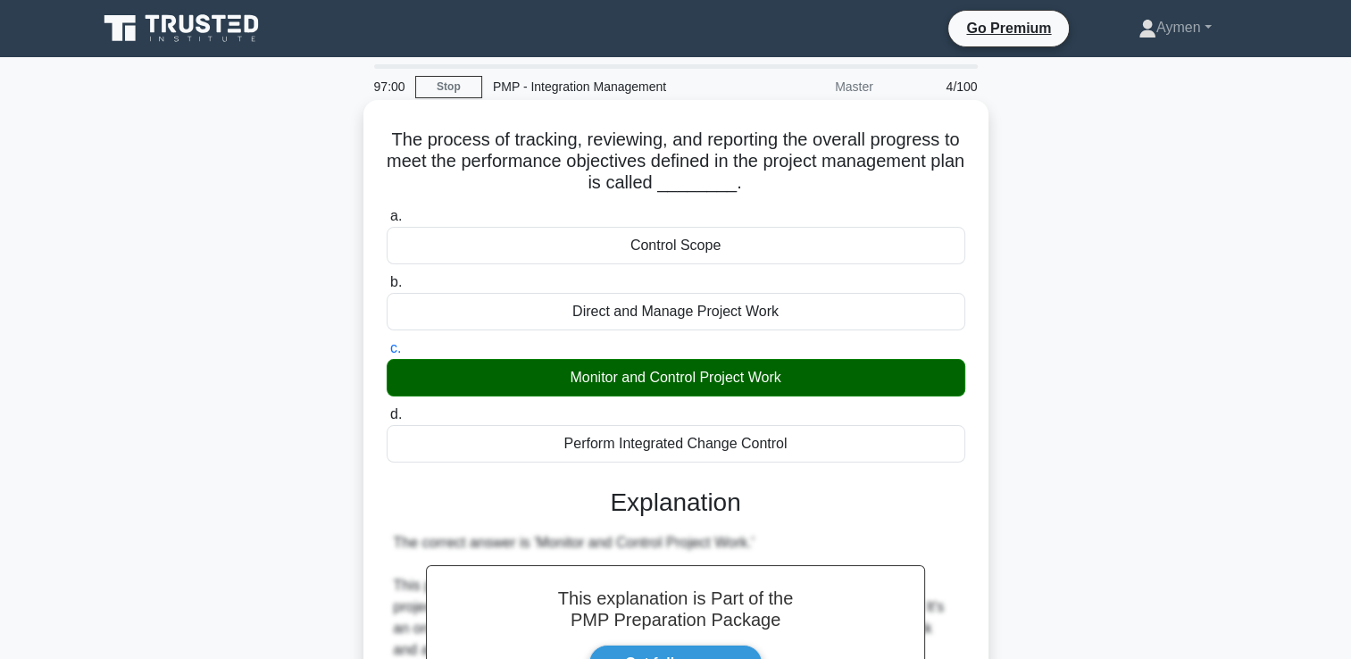
scroll to position [526, 0]
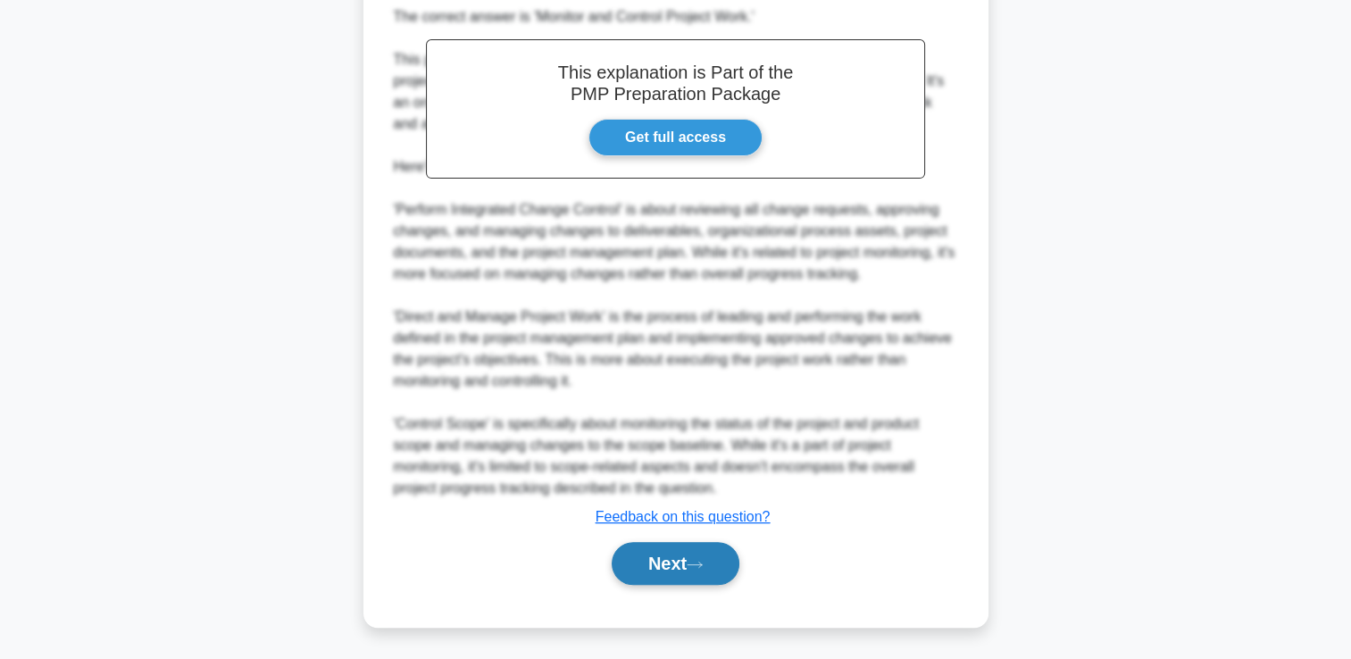
click at [703, 567] on icon at bounding box center [695, 565] width 16 height 10
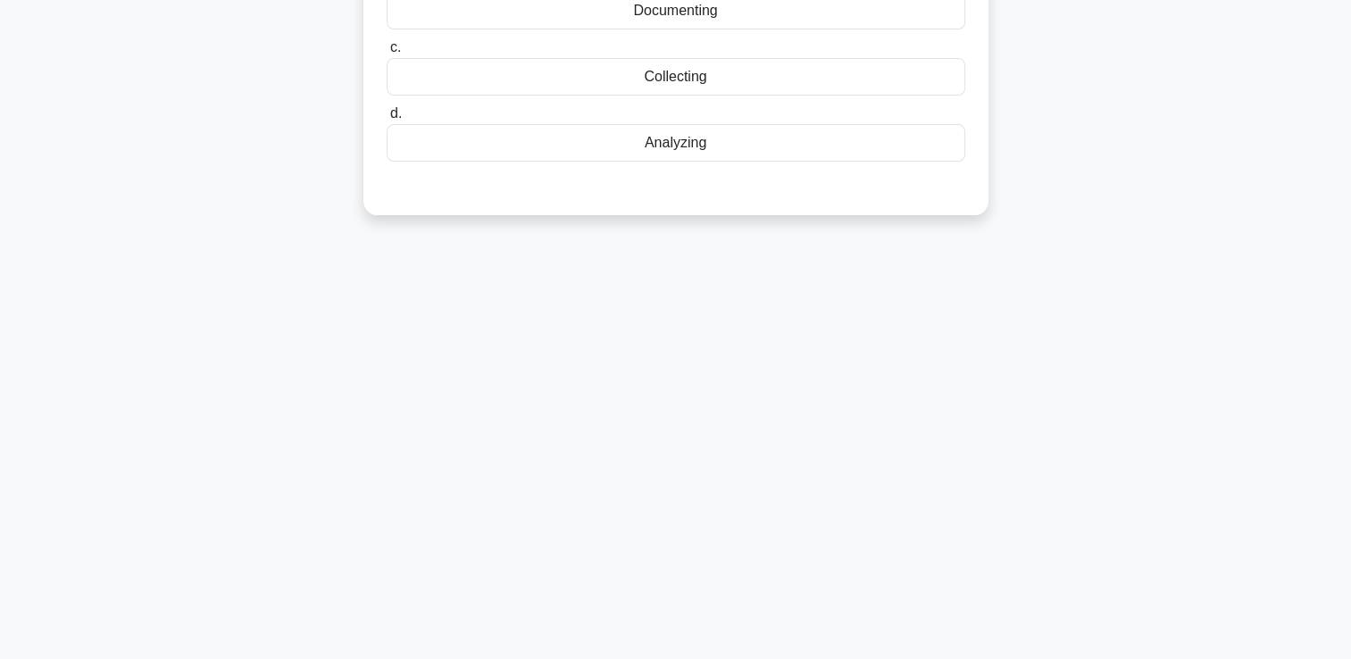
scroll to position [0, 0]
